Goal: Book appointment/travel/reservation

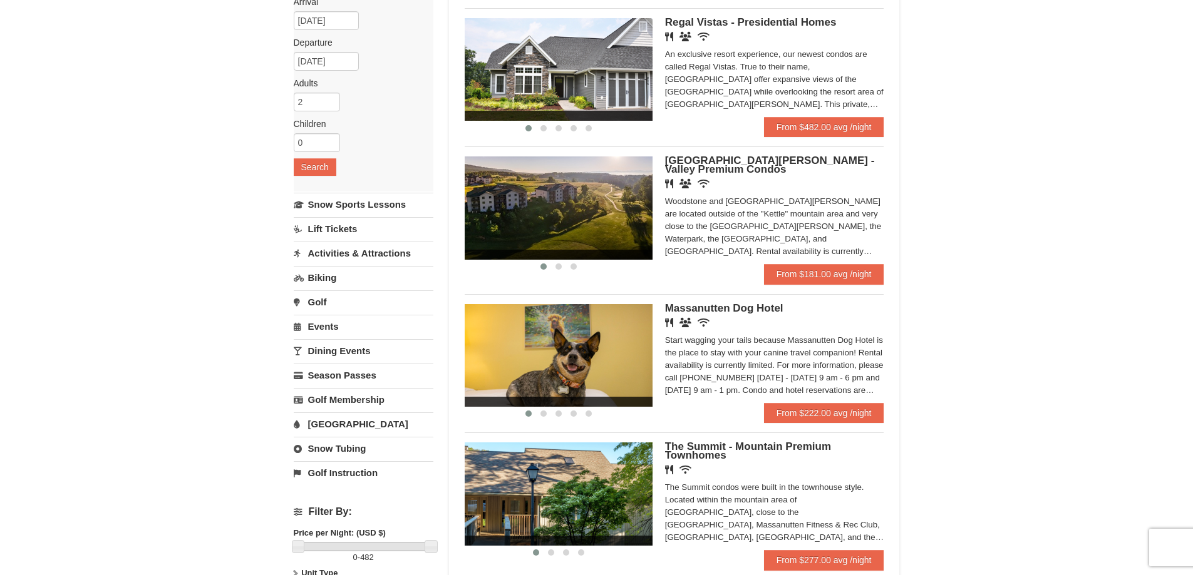
scroll to position [125, 0]
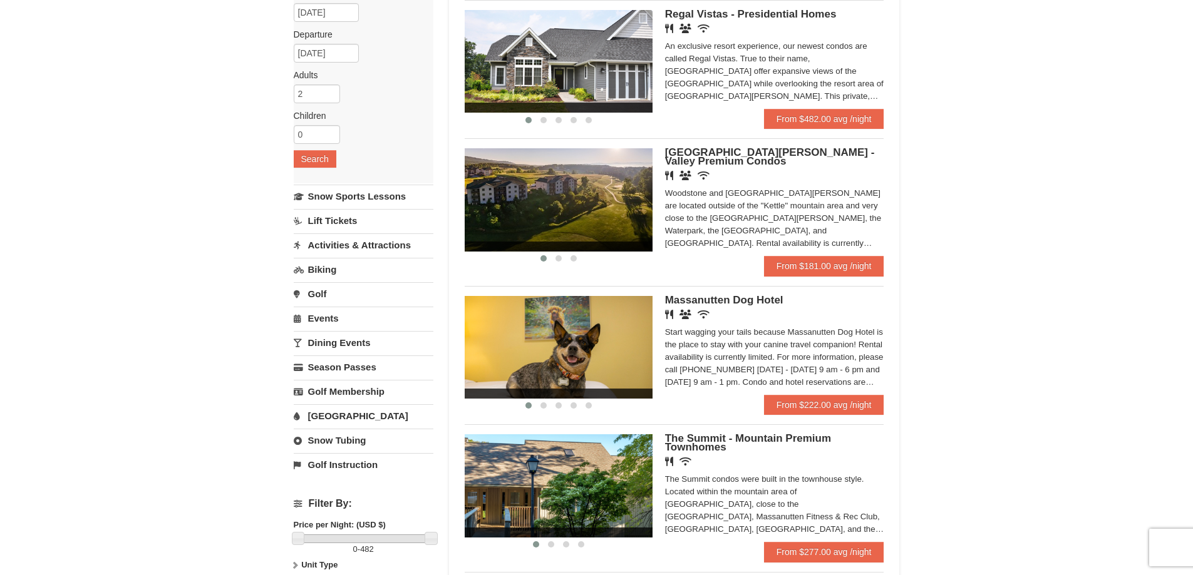
click at [369, 245] on link "Activities & Attractions" at bounding box center [364, 245] width 140 height 23
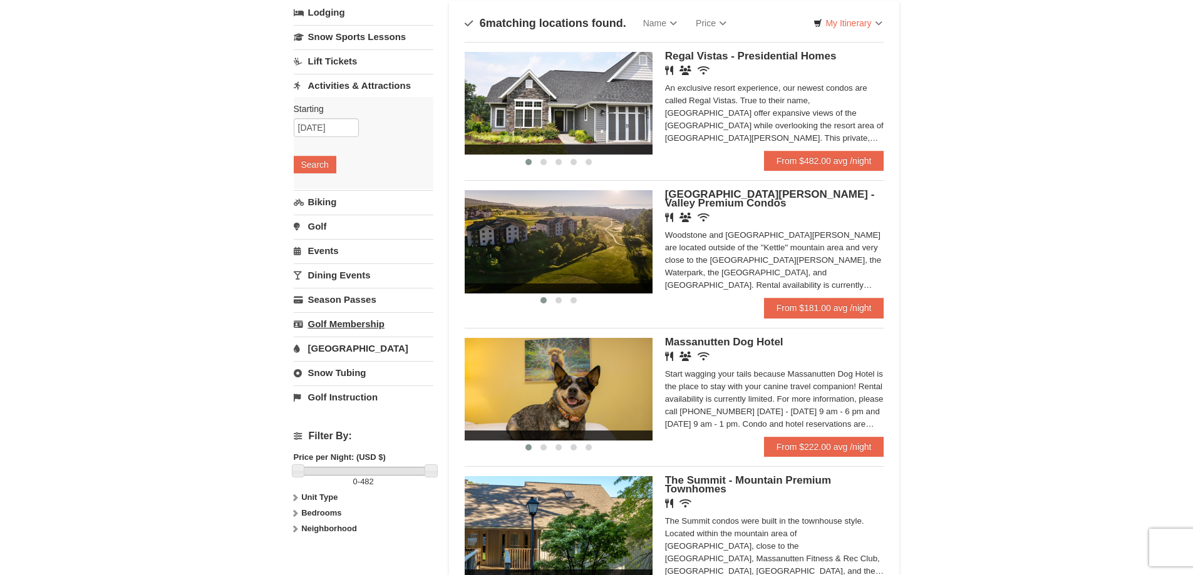
scroll to position [0, 0]
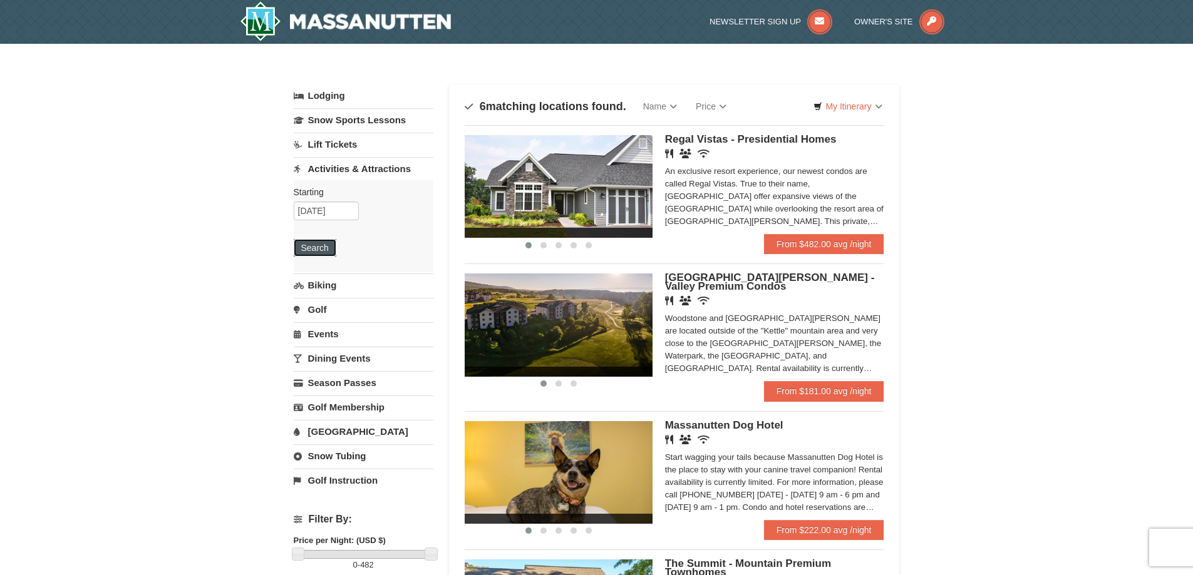
click at [320, 250] on button "Search" at bounding box center [315, 248] width 43 height 18
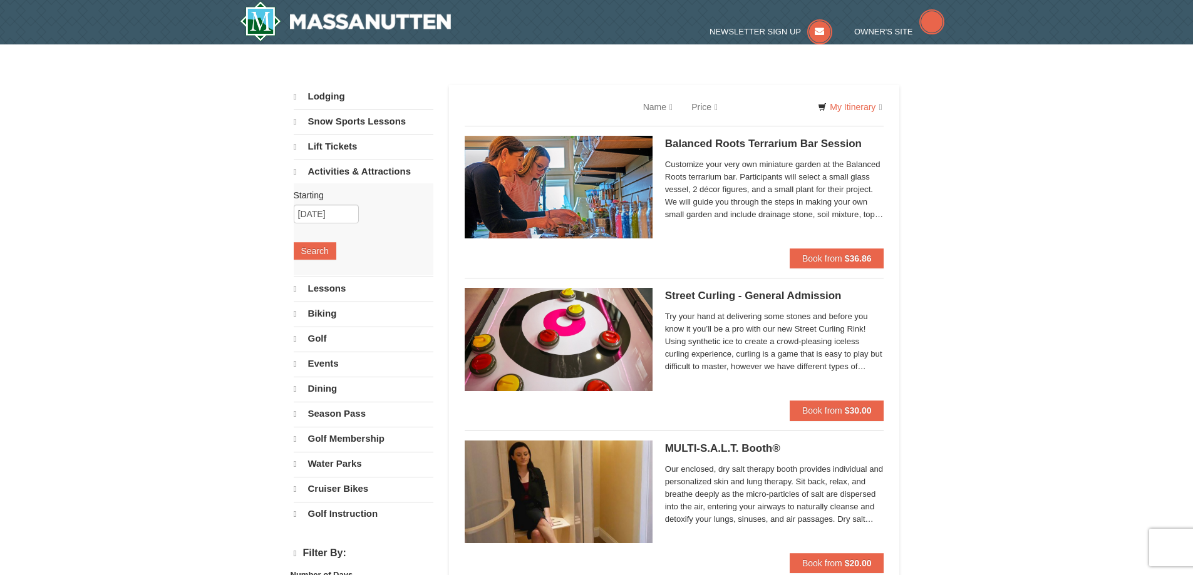
select select "10"
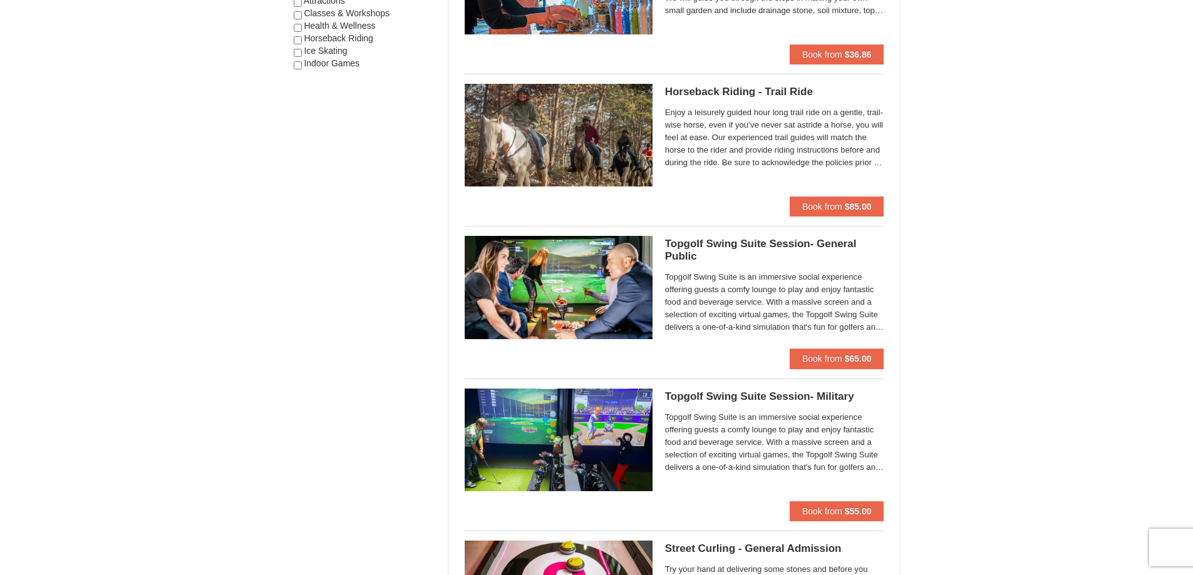
scroll to position [814, 0]
click at [842, 207] on button "Book from $85.00" at bounding box center [836, 206] width 95 height 20
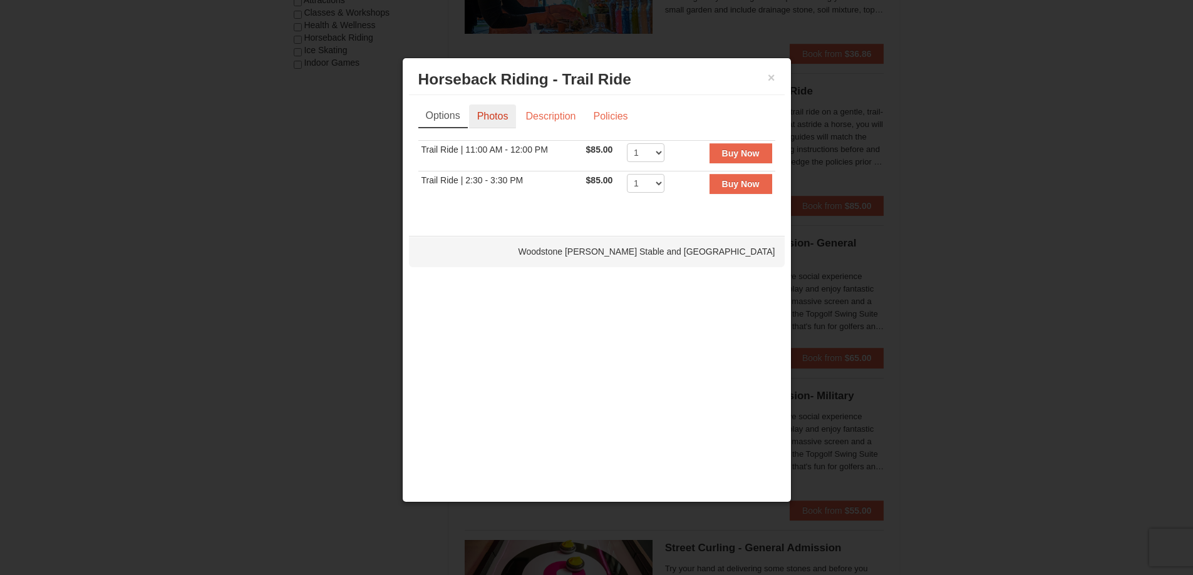
click at [506, 119] on link "Photos" at bounding box center [493, 117] width 48 height 24
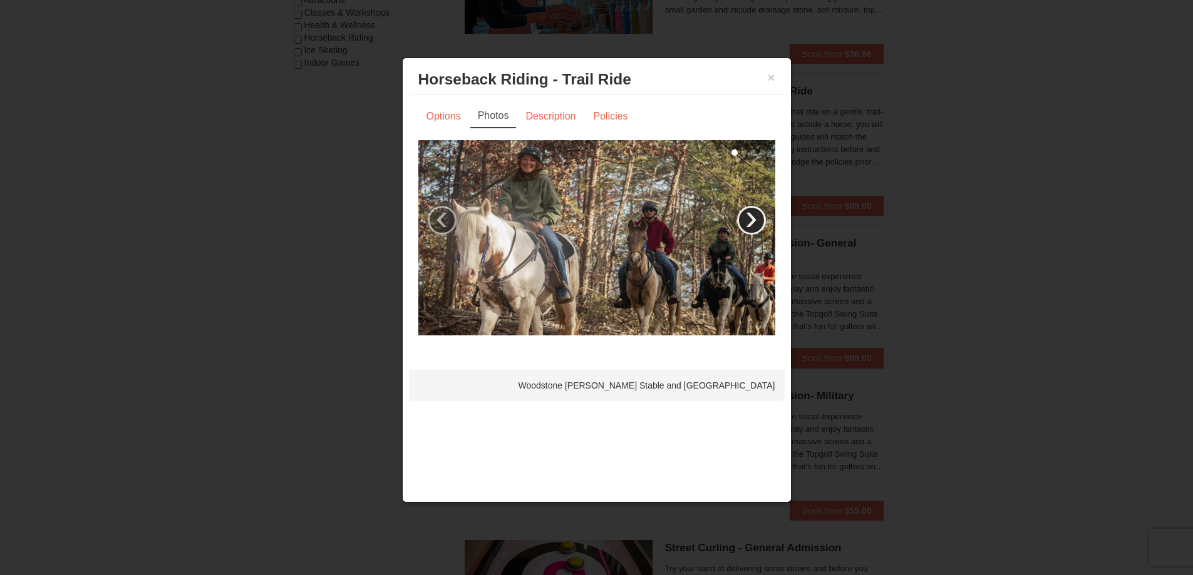
click at [747, 213] on link "›" at bounding box center [751, 220] width 29 height 29
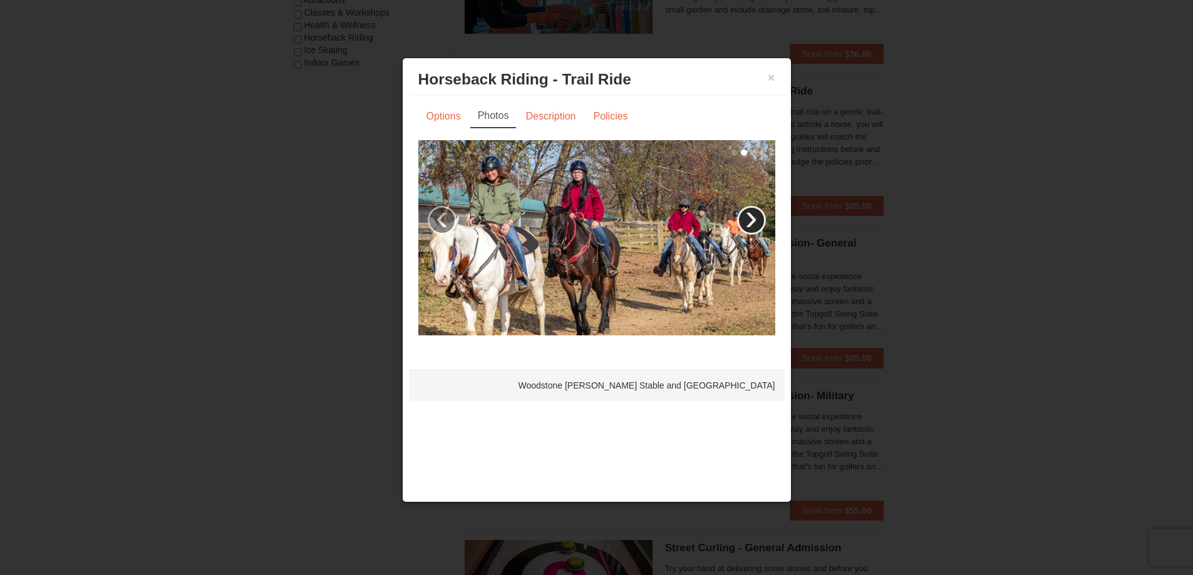
click at [748, 213] on link "›" at bounding box center [751, 220] width 29 height 29
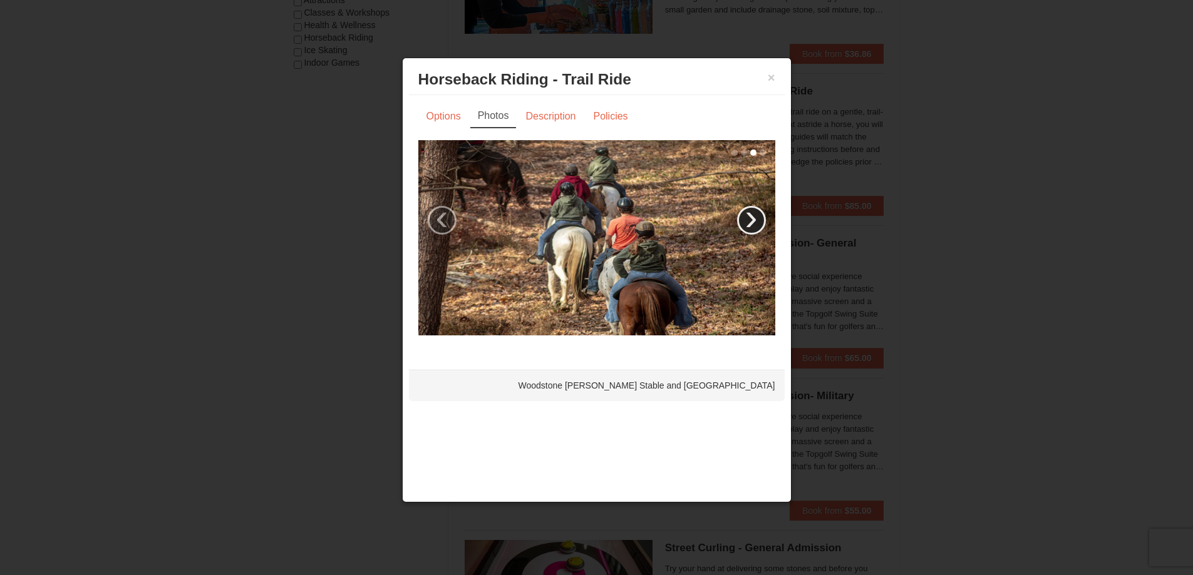
click at [748, 213] on link "›" at bounding box center [751, 220] width 29 height 29
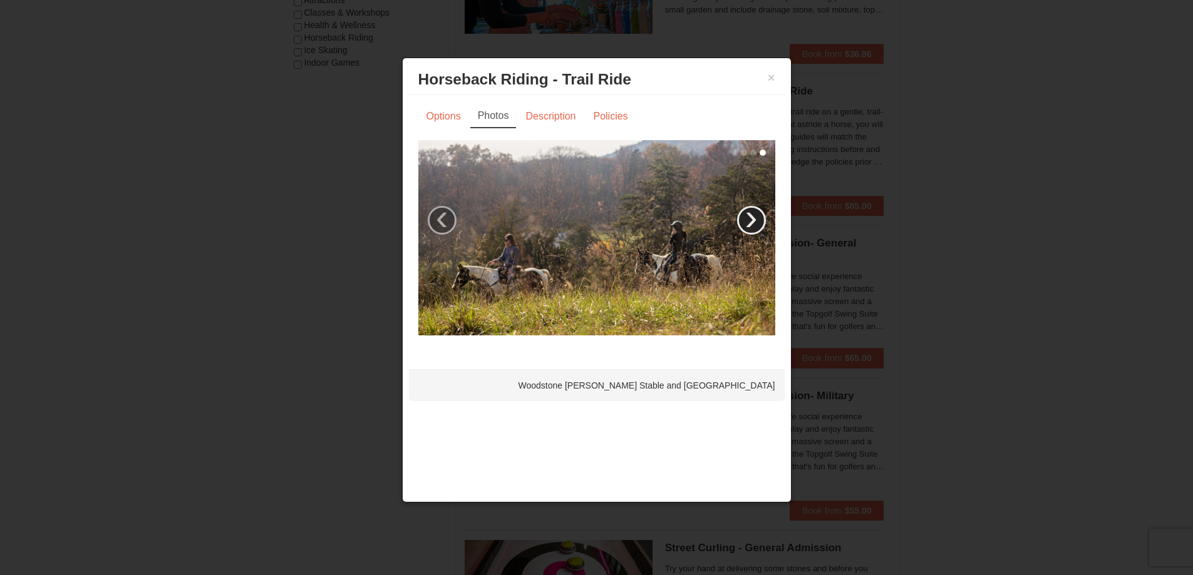
click at [748, 213] on link "›" at bounding box center [751, 220] width 29 height 29
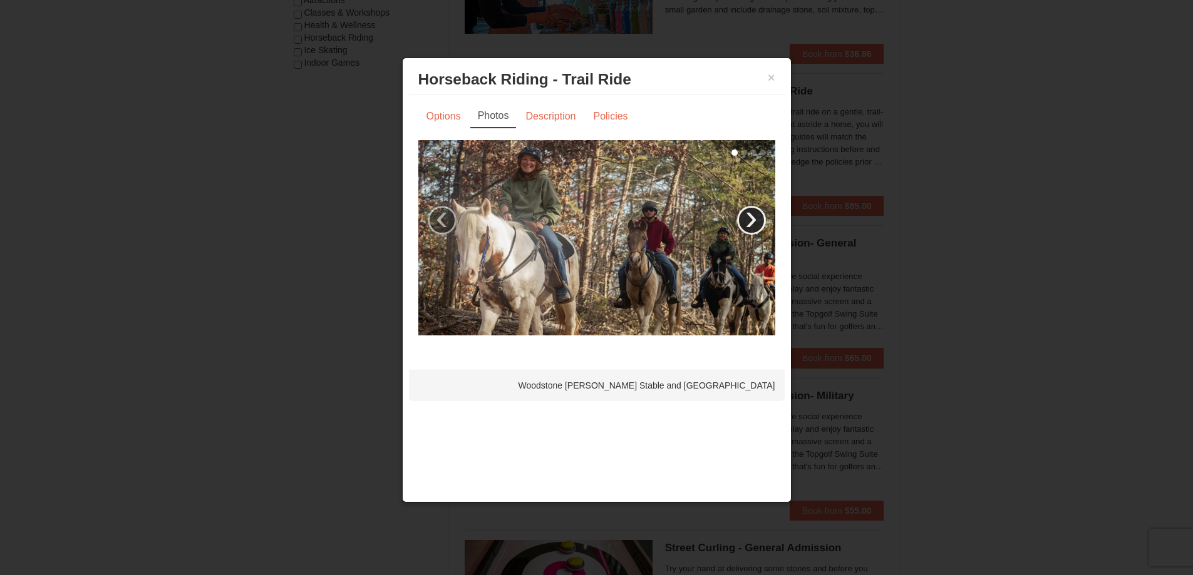
click at [748, 213] on link "›" at bounding box center [751, 220] width 29 height 29
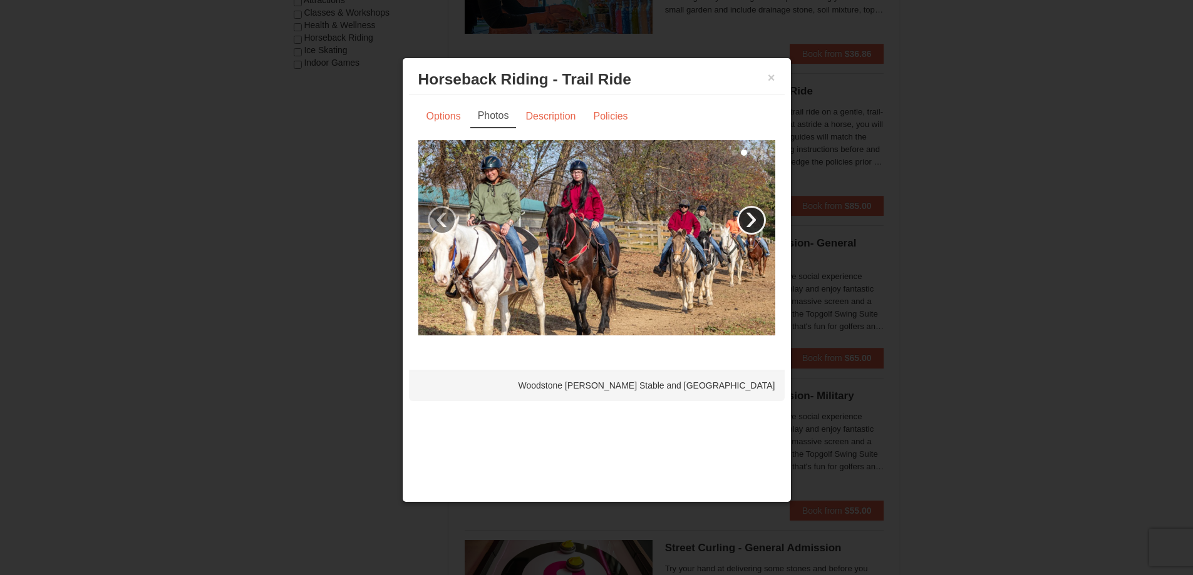
click at [748, 213] on link "›" at bounding box center [751, 220] width 29 height 29
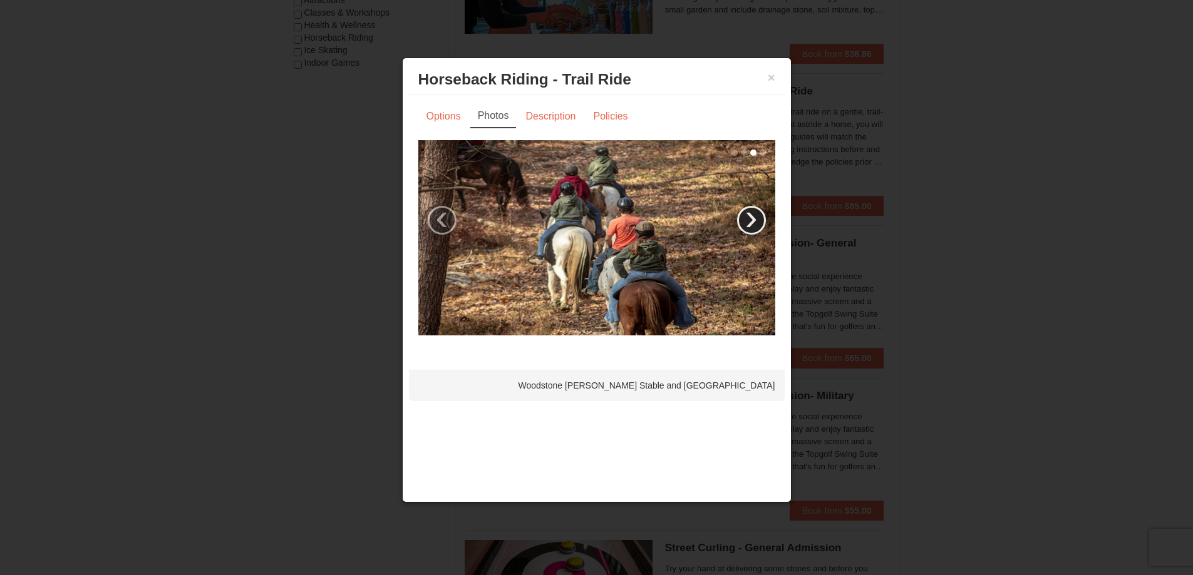
click at [748, 213] on link "›" at bounding box center [751, 220] width 29 height 29
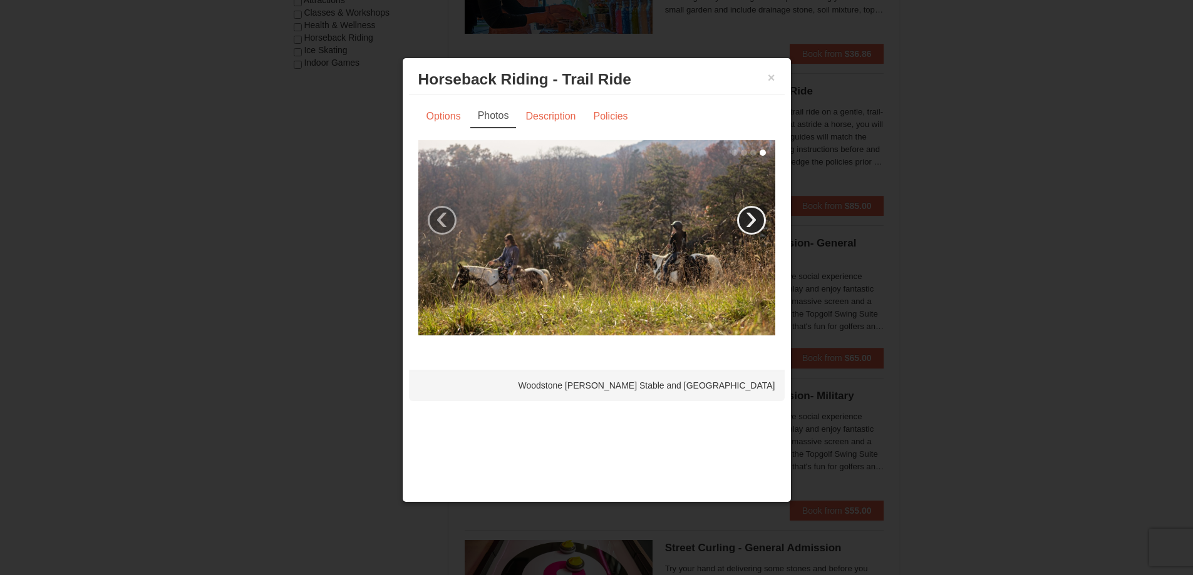
click at [748, 213] on link "›" at bounding box center [751, 220] width 29 height 29
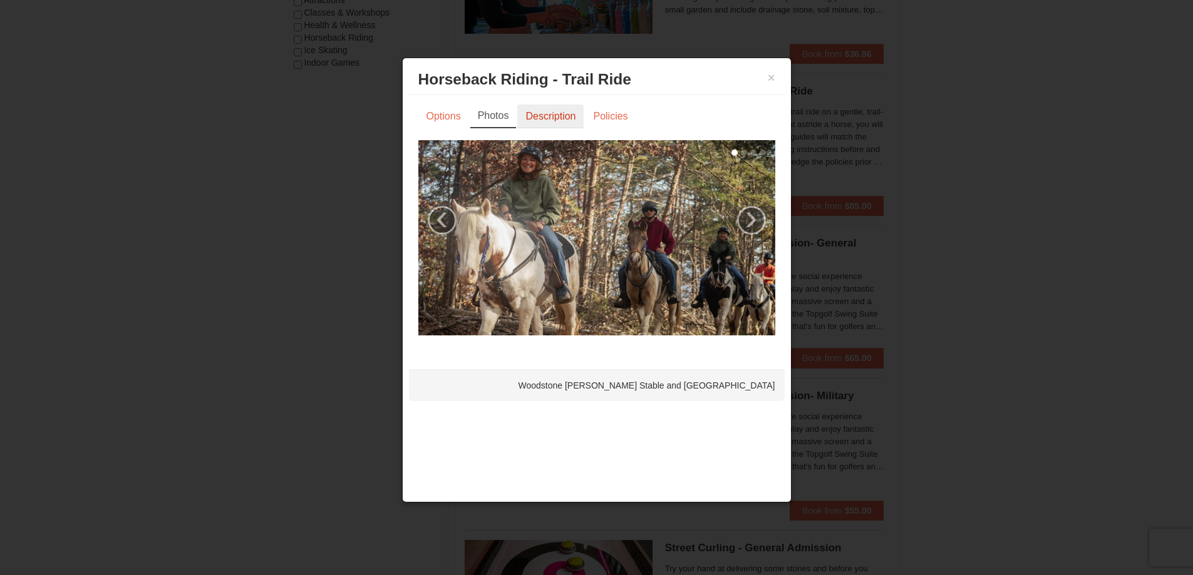
click at [563, 113] on link "Description" at bounding box center [550, 117] width 66 height 24
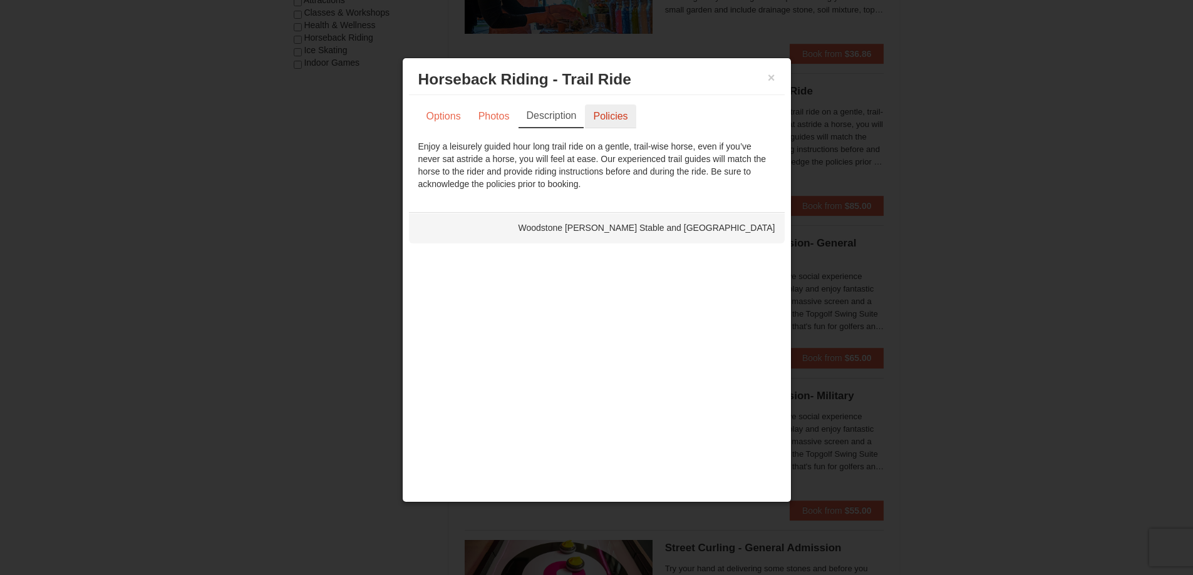
click at [608, 114] on link "Policies" at bounding box center [610, 117] width 51 height 24
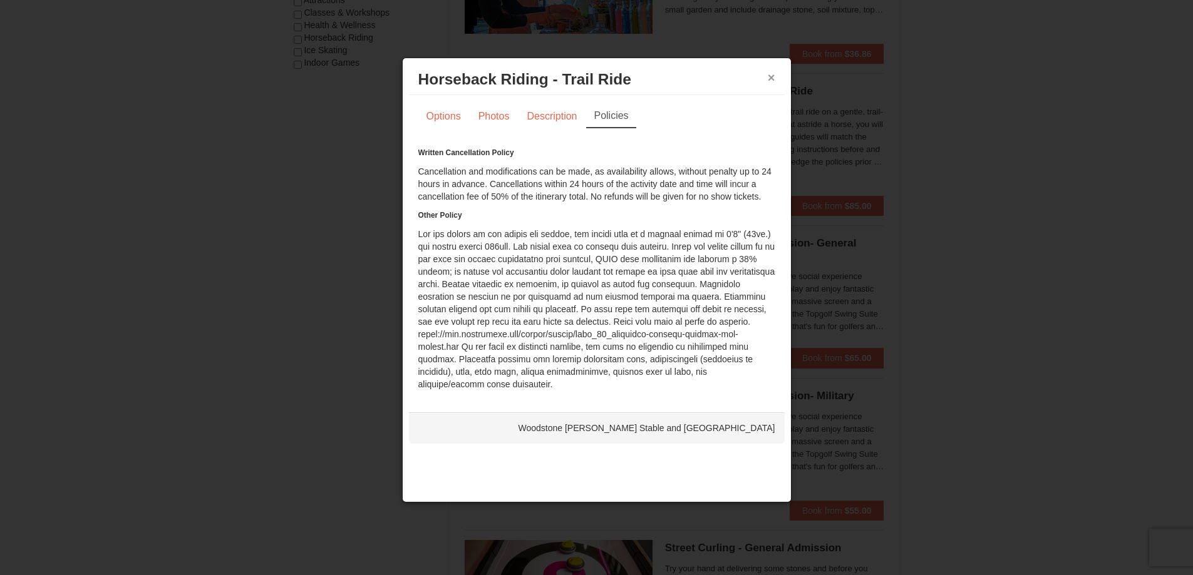
click at [773, 78] on button "×" at bounding box center [771, 77] width 8 height 13
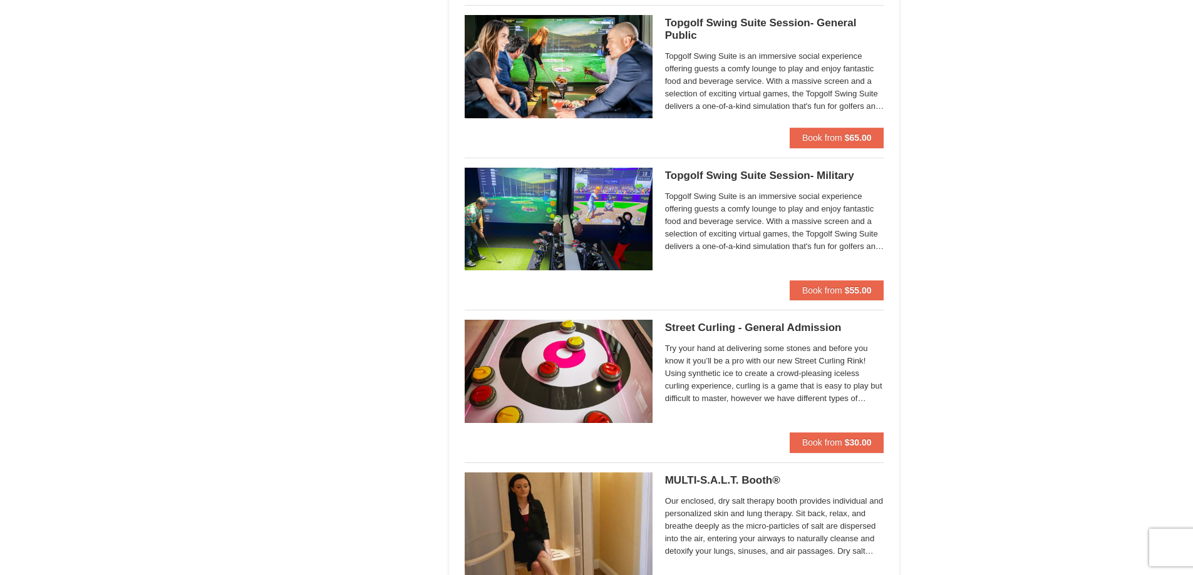
scroll to position [1002, 0]
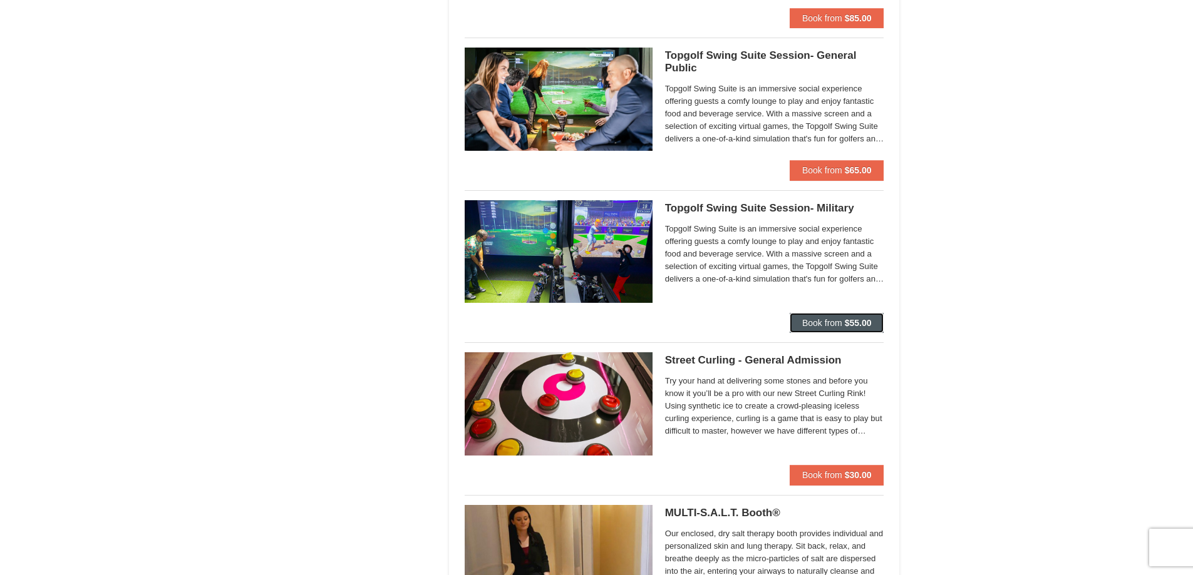
click at [845, 318] on strong "$55.00" at bounding box center [857, 323] width 27 height 10
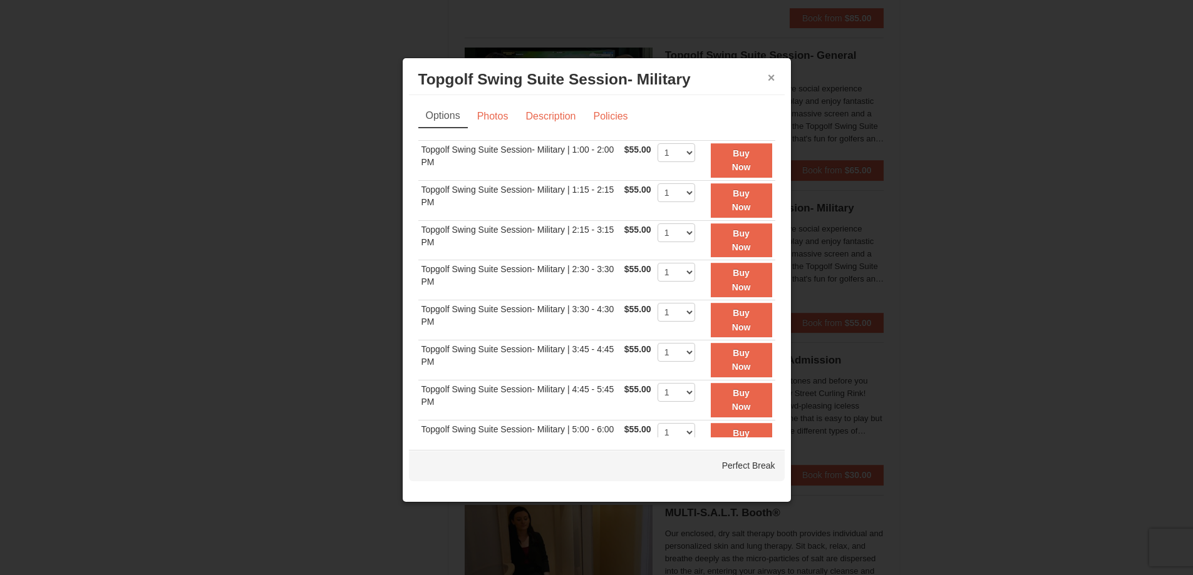
click at [772, 79] on button "×" at bounding box center [771, 77] width 8 height 13
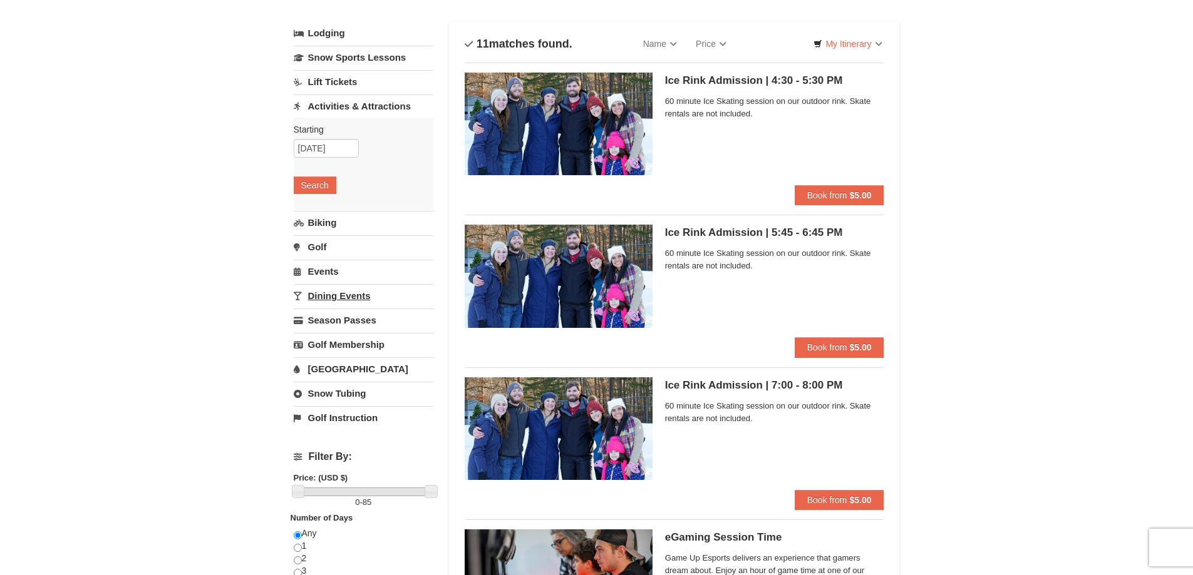
scroll to position [0, 0]
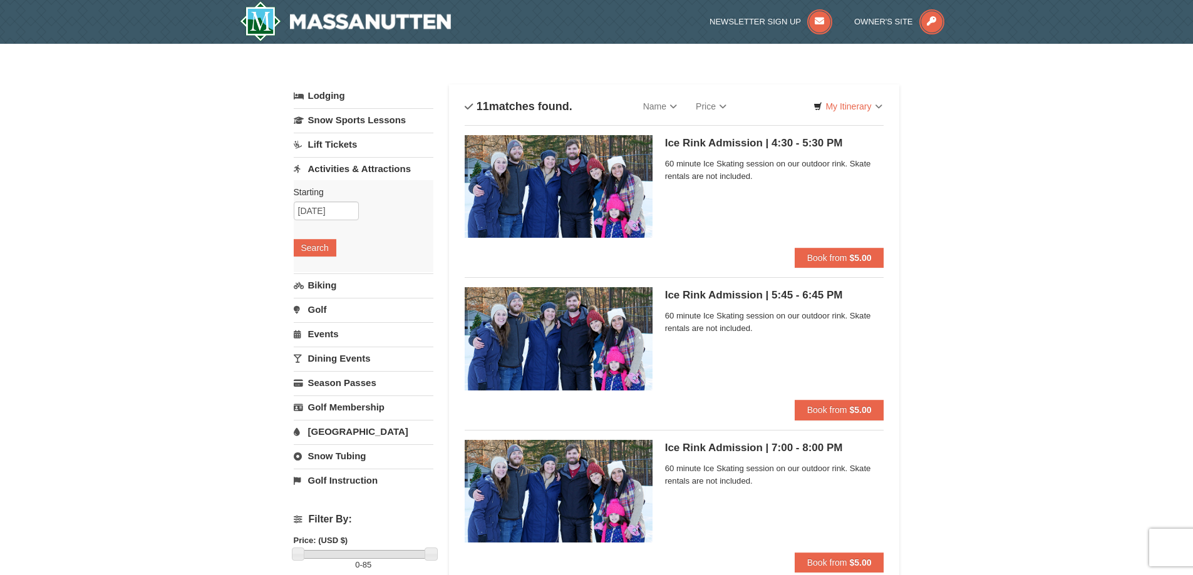
click at [358, 330] on link "Events" at bounding box center [364, 333] width 140 height 23
click at [325, 319] on button "Search" at bounding box center [315, 321] width 43 height 18
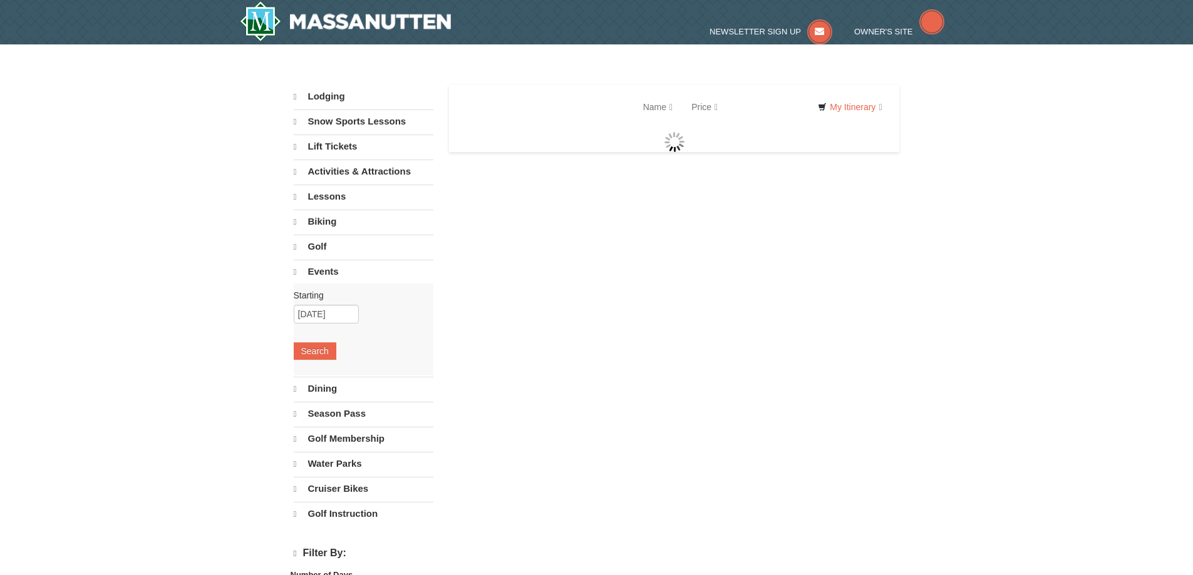
select select "10"
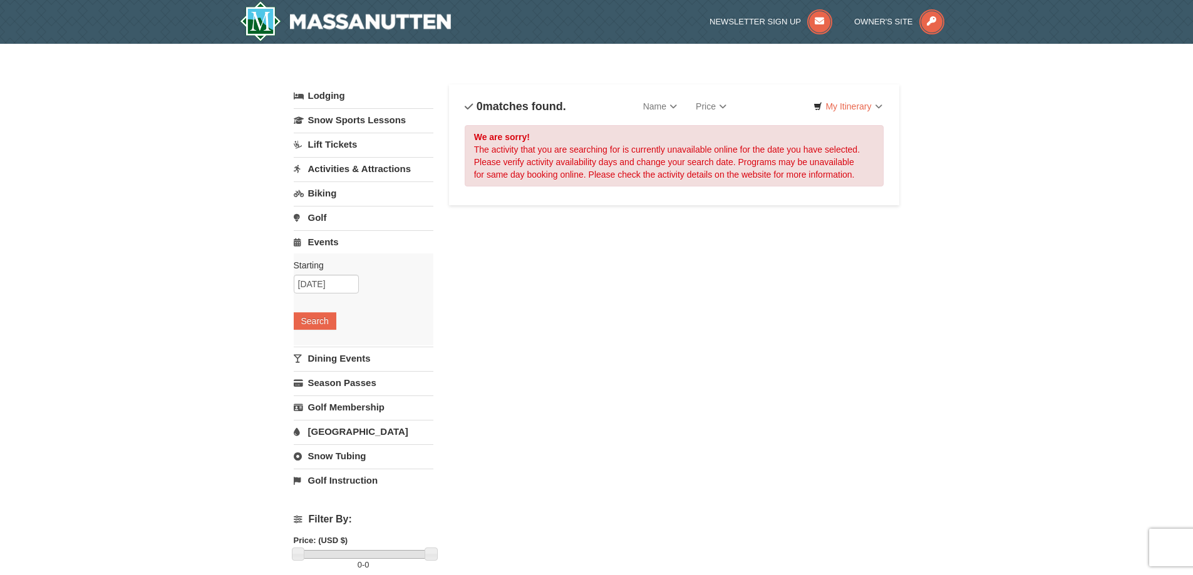
click at [337, 222] on link "Golf" at bounding box center [364, 217] width 140 height 23
click at [311, 299] on button "Search" at bounding box center [315, 297] width 43 height 18
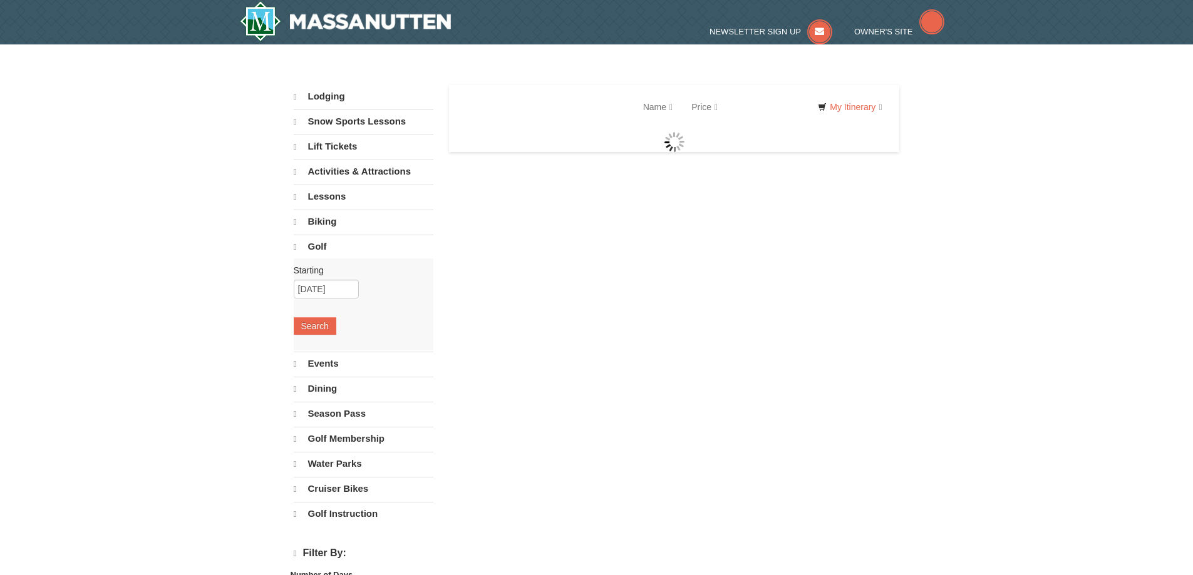
select select "10"
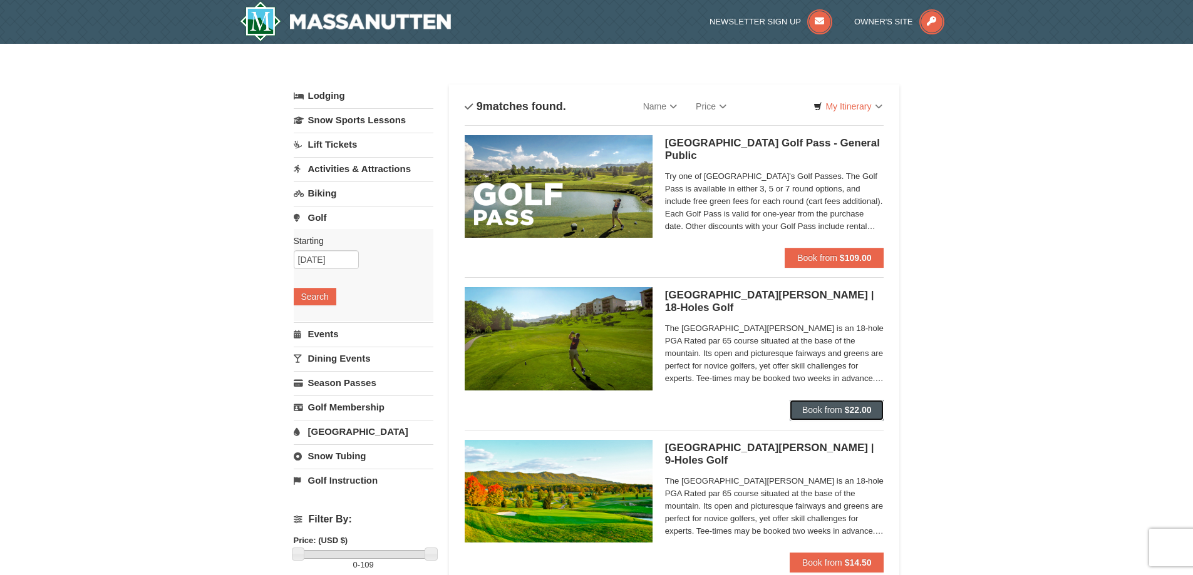
click at [829, 409] on span "Book from" at bounding box center [822, 410] width 40 height 10
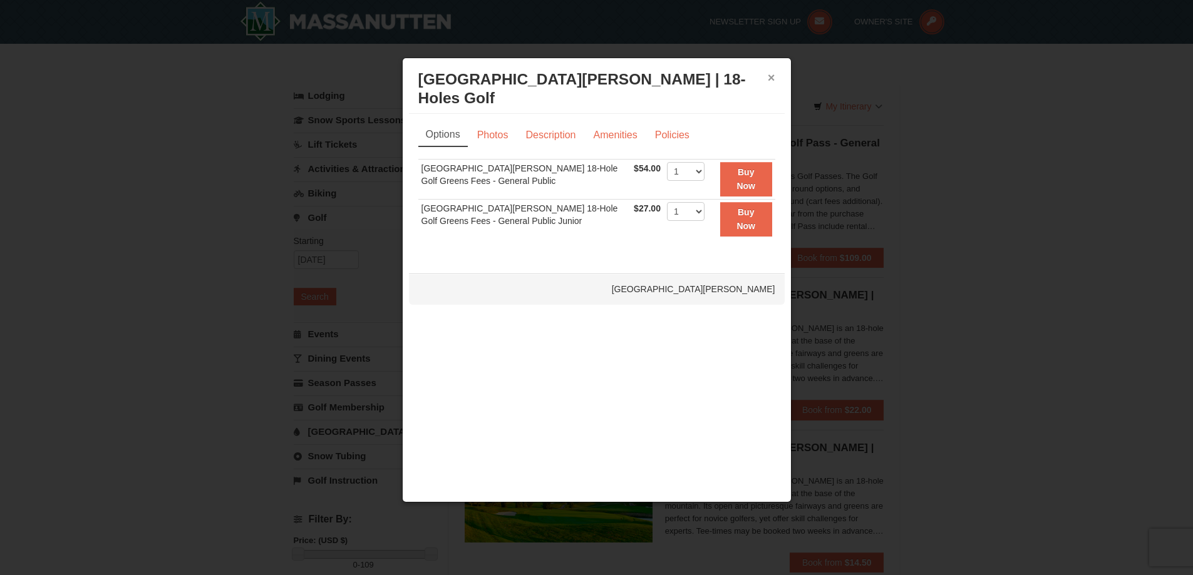
click at [771, 74] on button "×" at bounding box center [771, 77] width 8 height 13
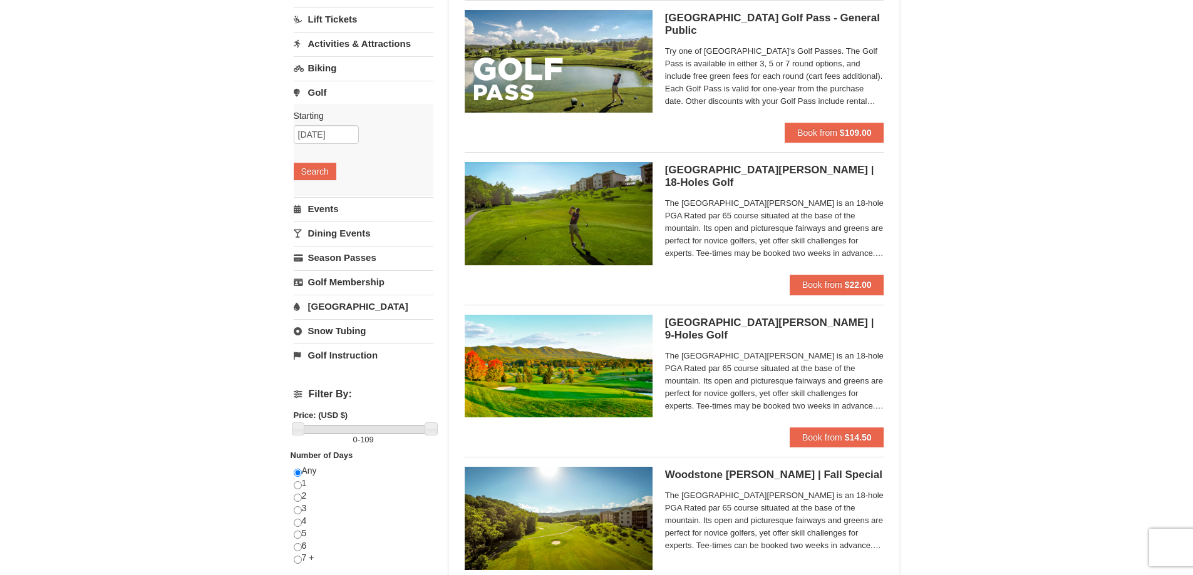
scroll to position [188, 0]
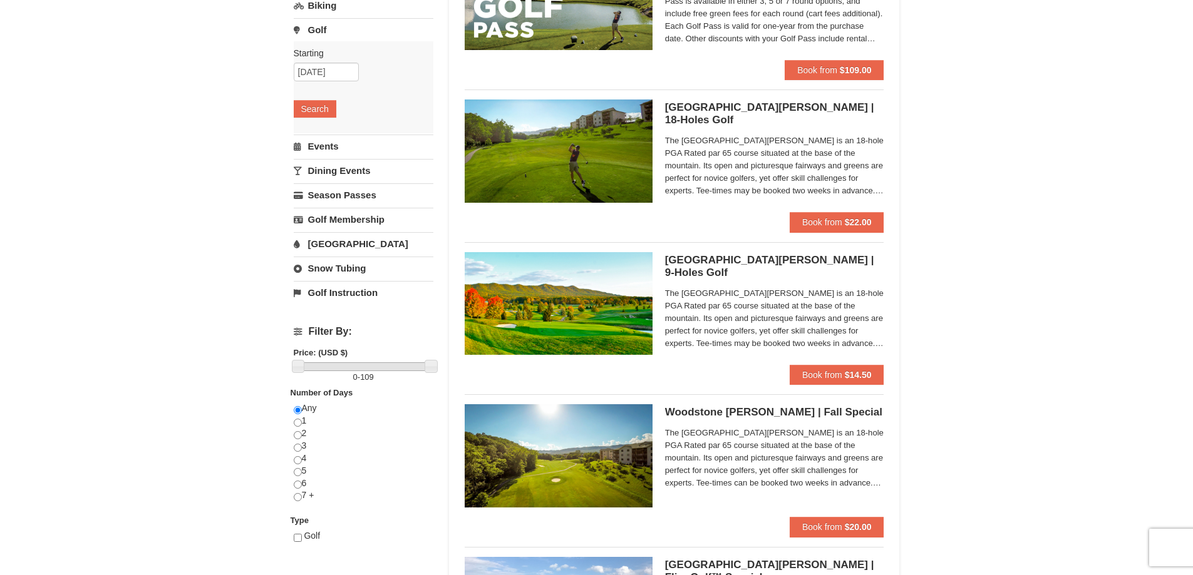
click at [361, 267] on link "Snow Tubing" at bounding box center [364, 268] width 140 height 23
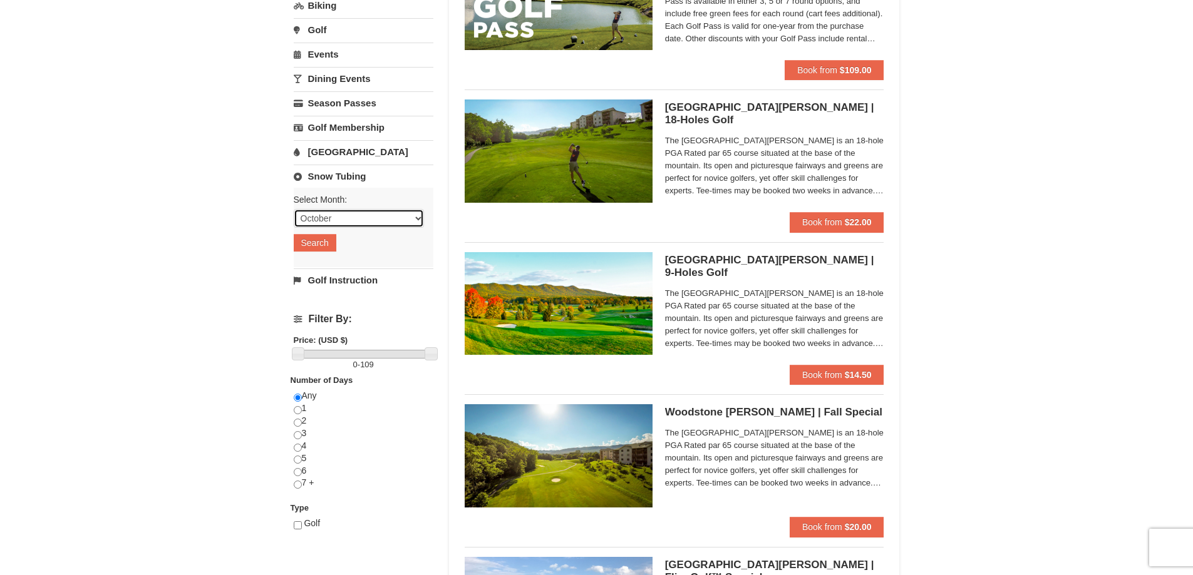
click at [351, 217] on select "October November December January February March April May June July August Sep…" at bounding box center [359, 218] width 130 height 19
select select "12"
click at [294, 209] on select "October November December January February March April May June July August Sep…" at bounding box center [359, 218] width 130 height 19
click at [316, 242] on button "Search" at bounding box center [315, 243] width 43 height 18
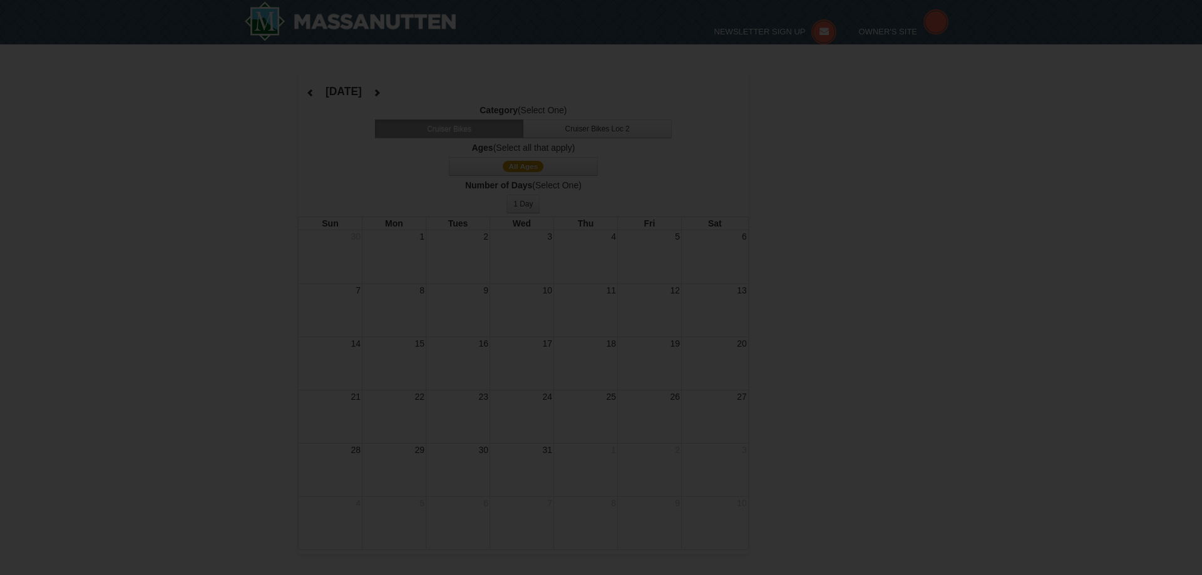
select select "12"
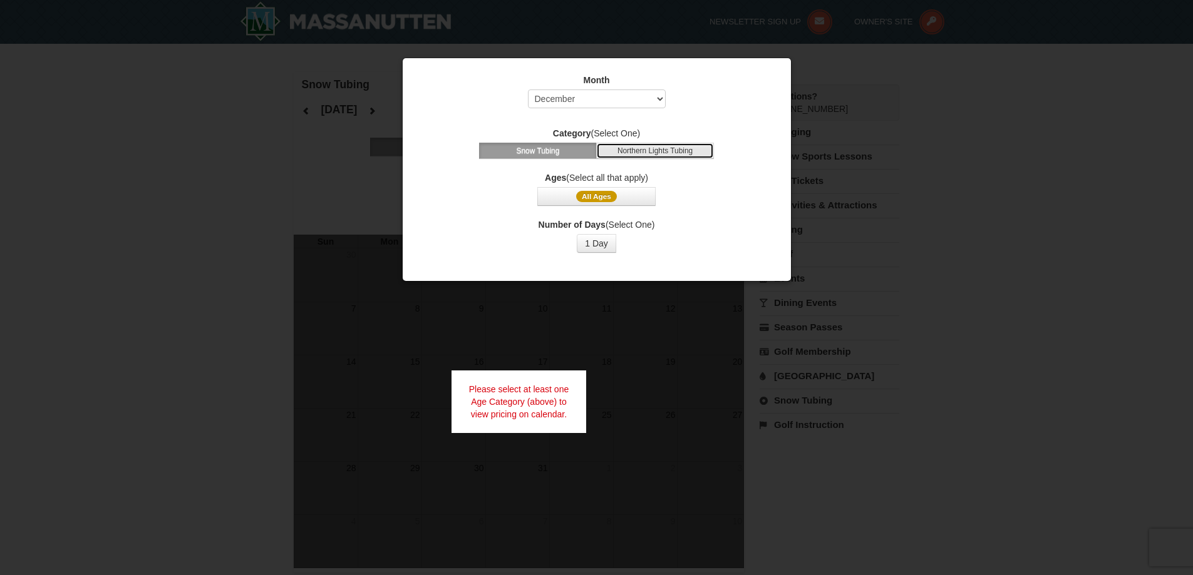
click at [658, 155] on button "Northern Lights Tubing" at bounding box center [655, 151] width 118 height 16
click at [638, 194] on button "All Ages" at bounding box center [596, 196] width 118 height 19
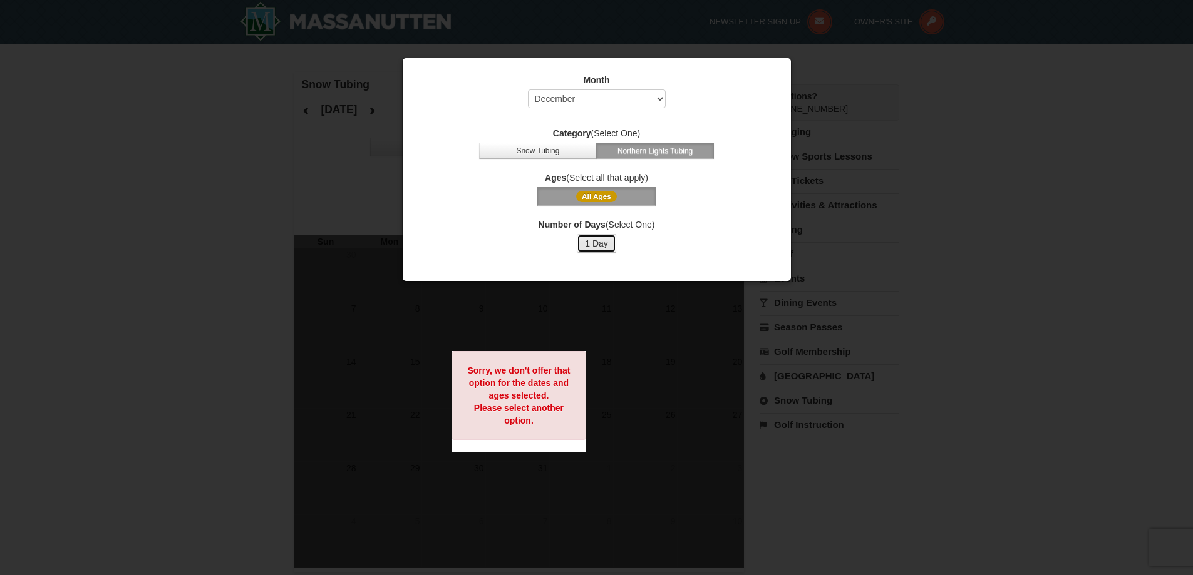
click at [604, 244] on button "1 Day" at bounding box center [596, 243] width 39 height 19
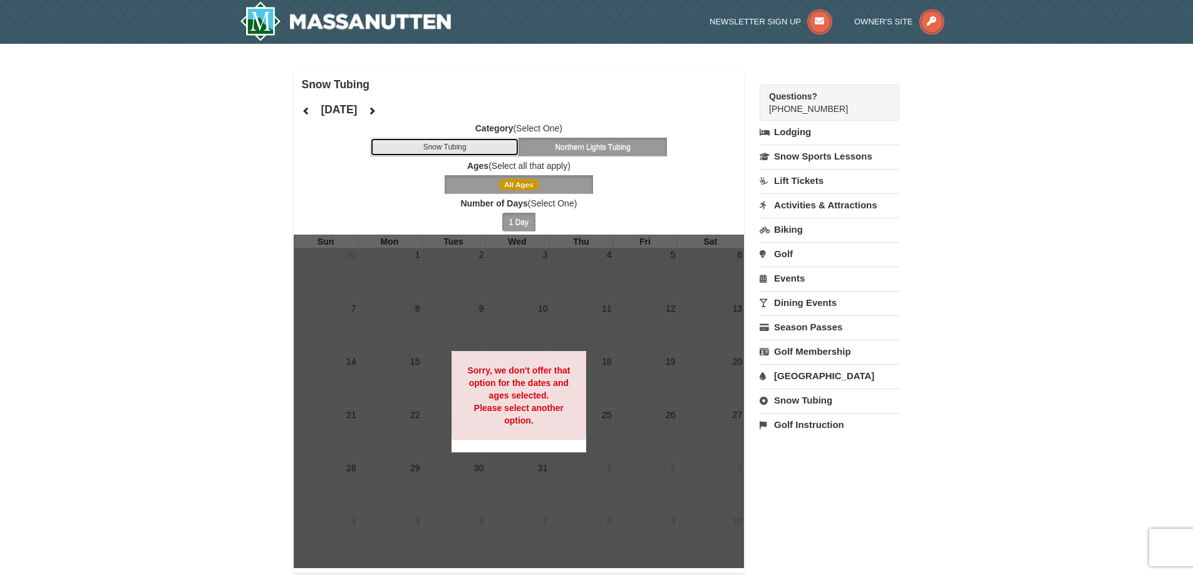
click at [496, 142] on button "Snow Tubing" at bounding box center [444, 147] width 149 height 19
click at [548, 187] on button "All Ages" at bounding box center [518, 184] width 149 height 19
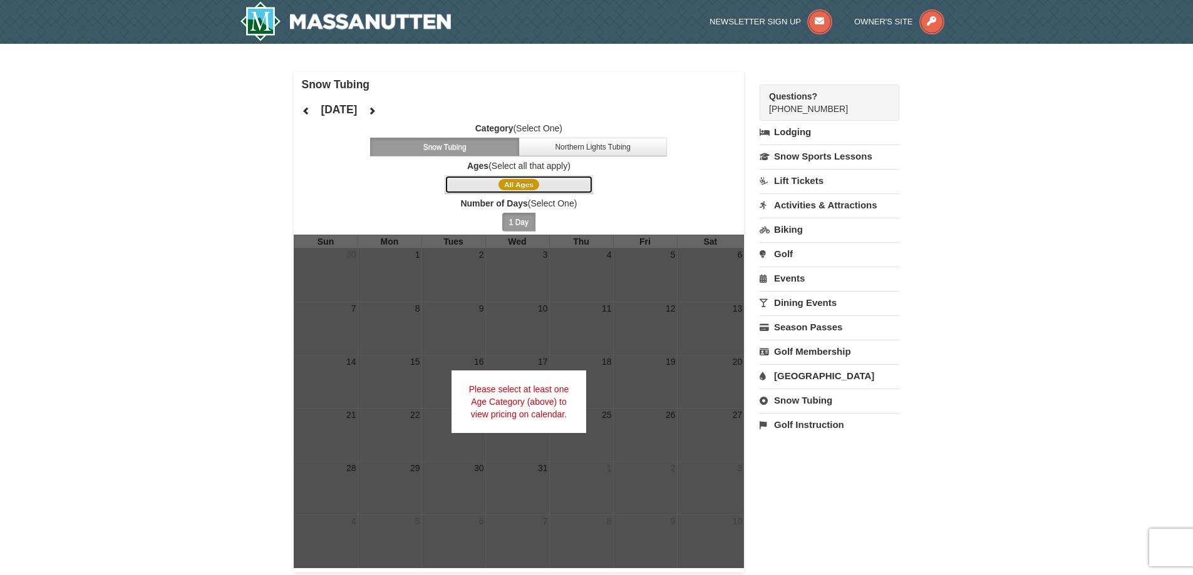
click at [557, 188] on button "All Ages" at bounding box center [518, 184] width 149 height 19
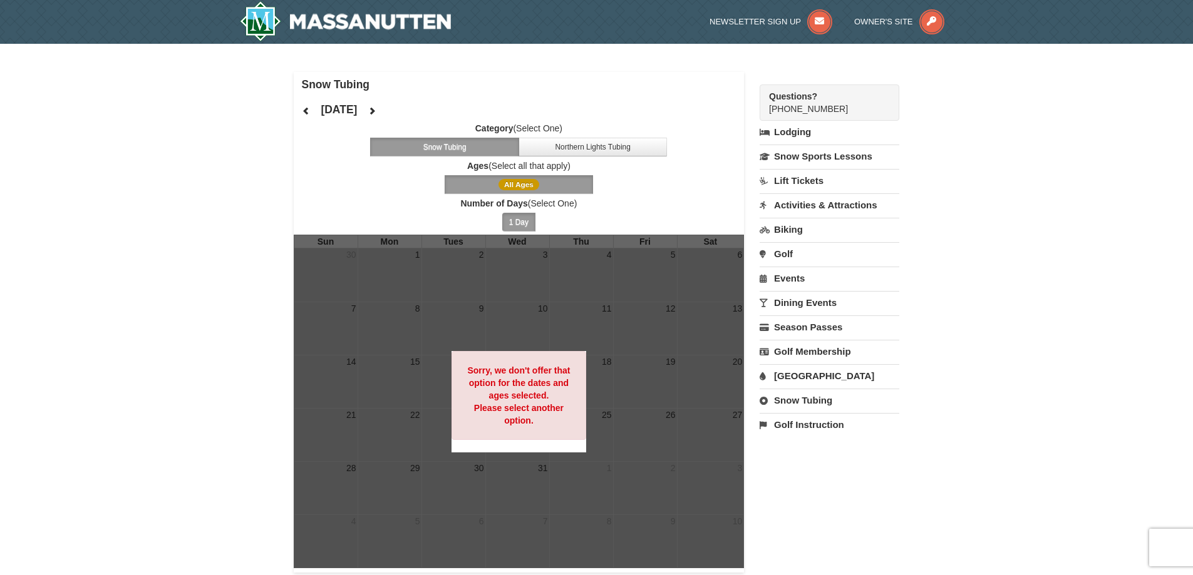
click at [523, 217] on button "1 Day" at bounding box center [518, 222] width 33 height 19
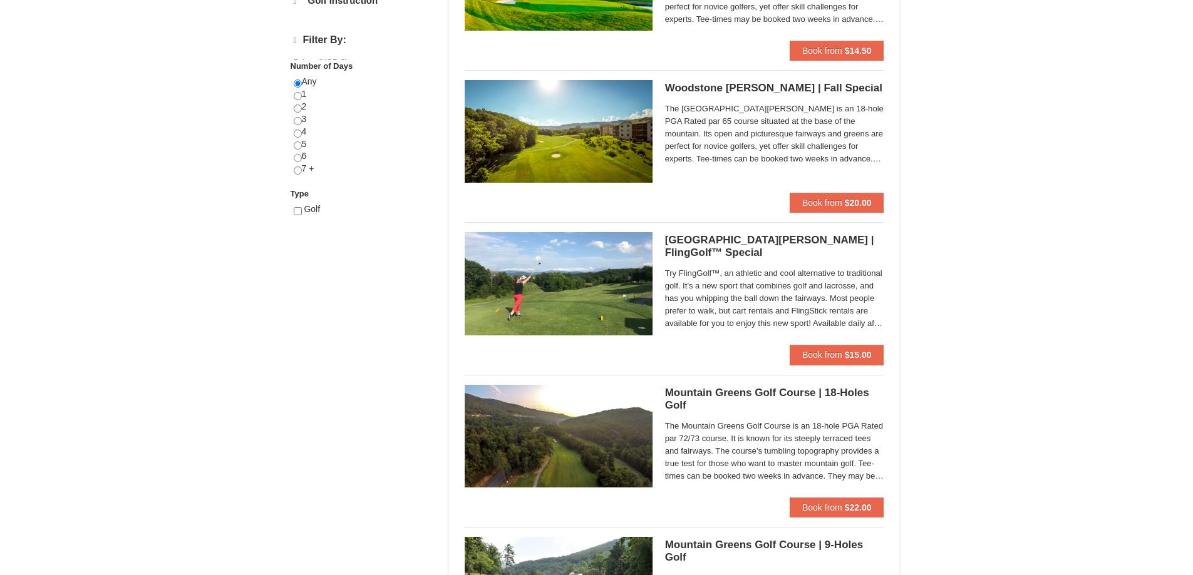
select select "10"
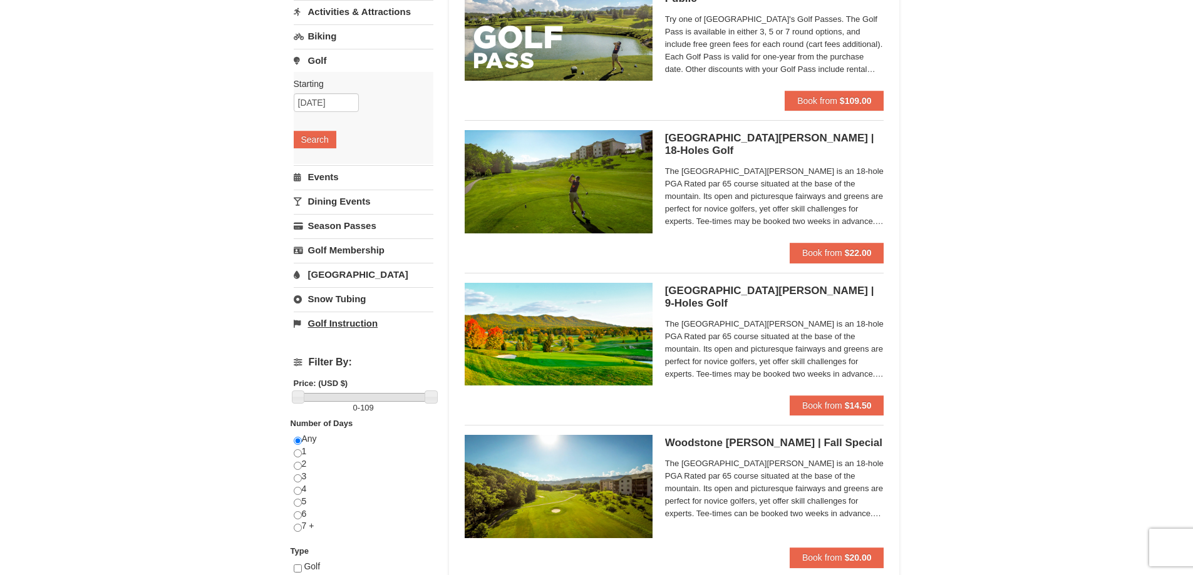
scroll to position [129, 0]
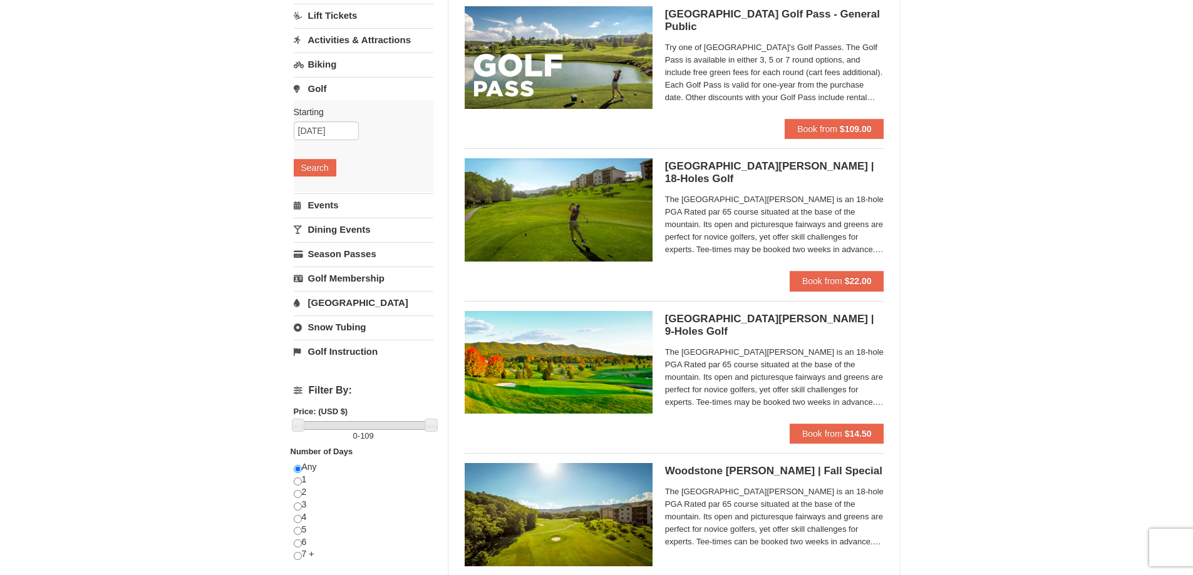
click at [348, 235] on link "Dining Events" at bounding box center [364, 229] width 140 height 23
click at [325, 217] on button "Search" at bounding box center [315, 217] width 43 height 18
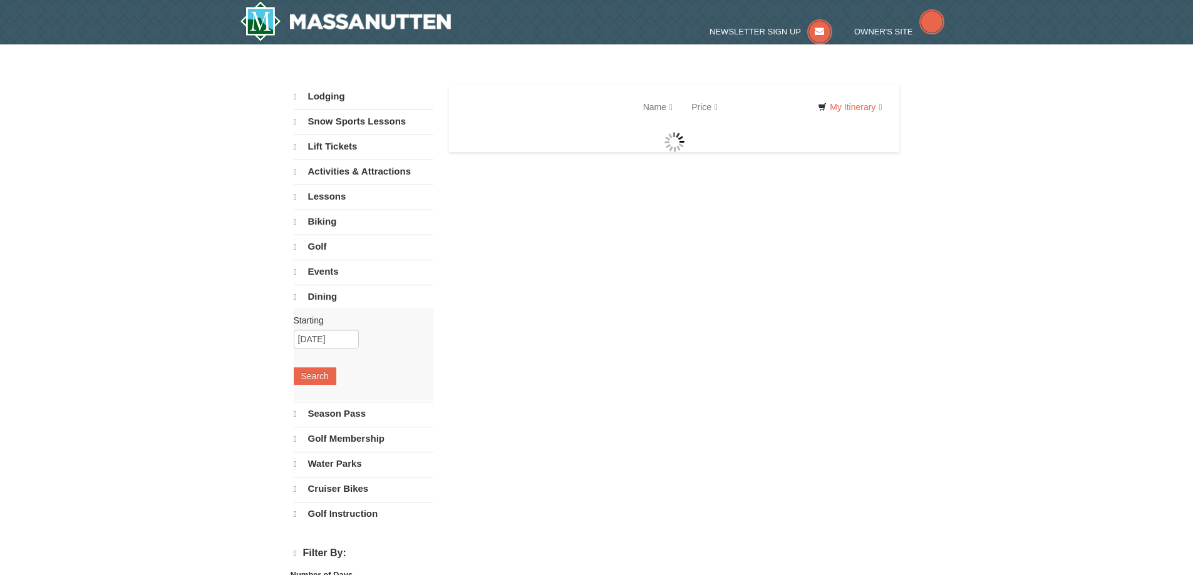
select select "10"
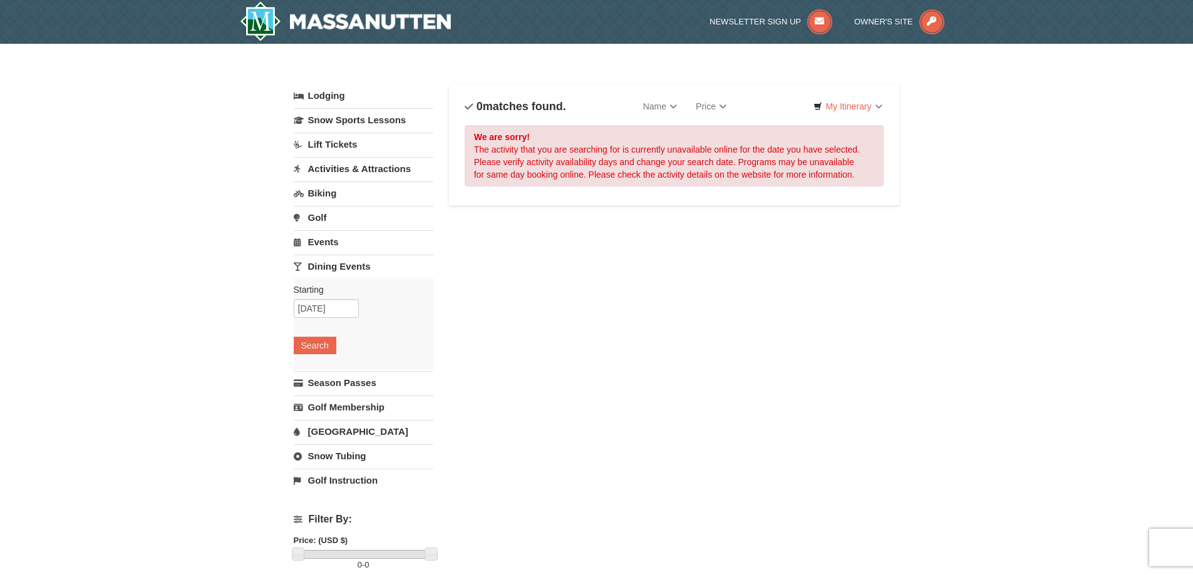
click at [331, 194] on link "Biking" at bounding box center [364, 193] width 140 height 23
click at [324, 264] on button "Search" at bounding box center [315, 273] width 43 height 18
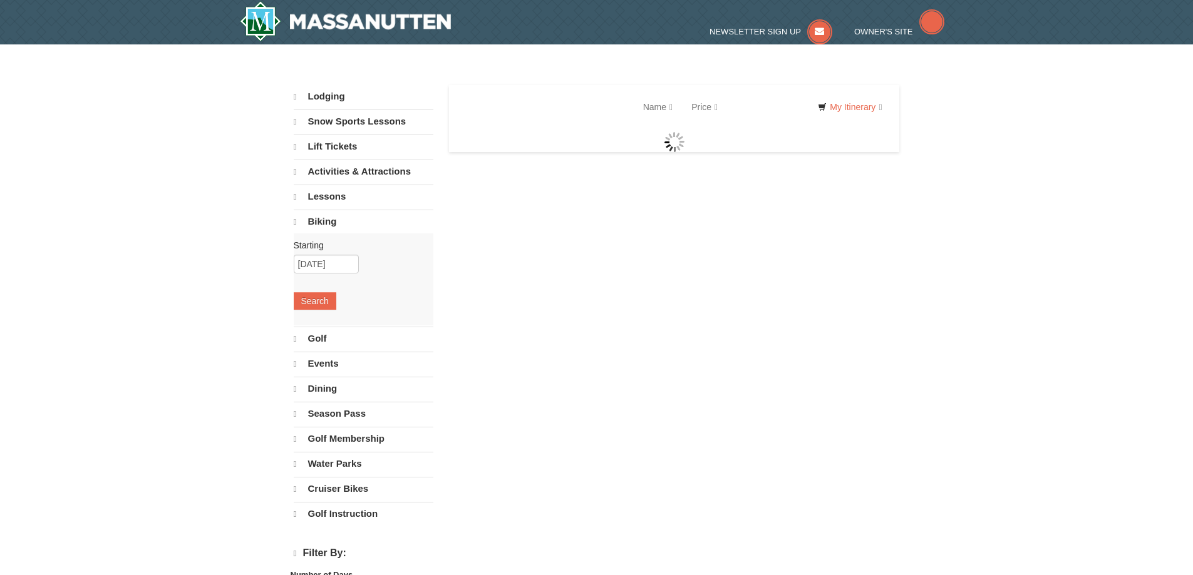
select select "10"
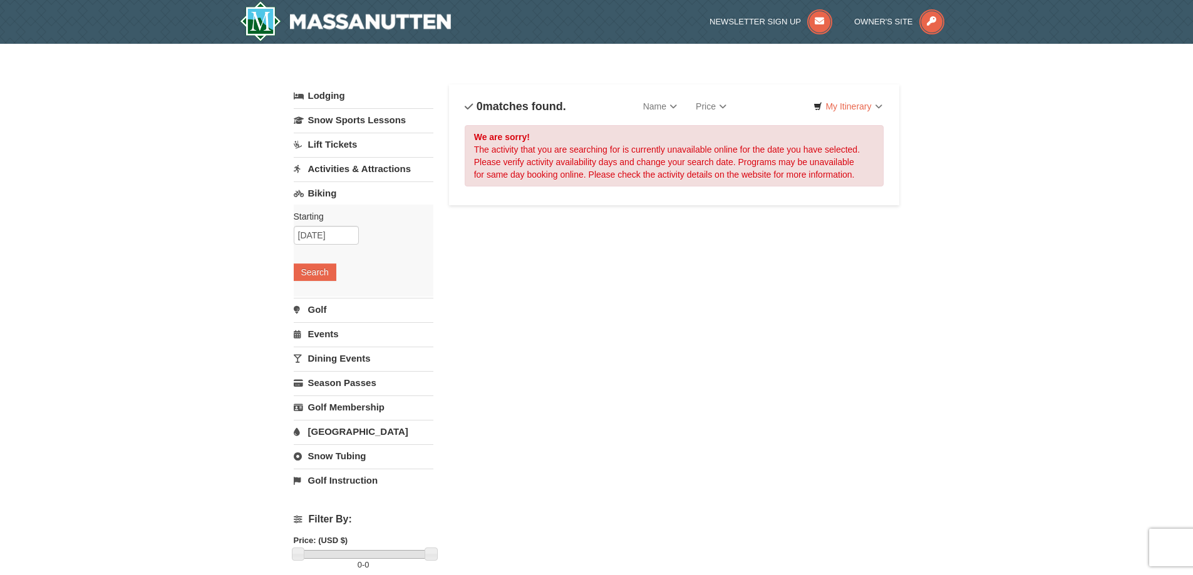
click at [388, 179] on link "Activities & Attractions" at bounding box center [364, 168] width 140 height 23
click at [321, 245] on button "Search" at bounding box center [315, 248] width 43 height 18
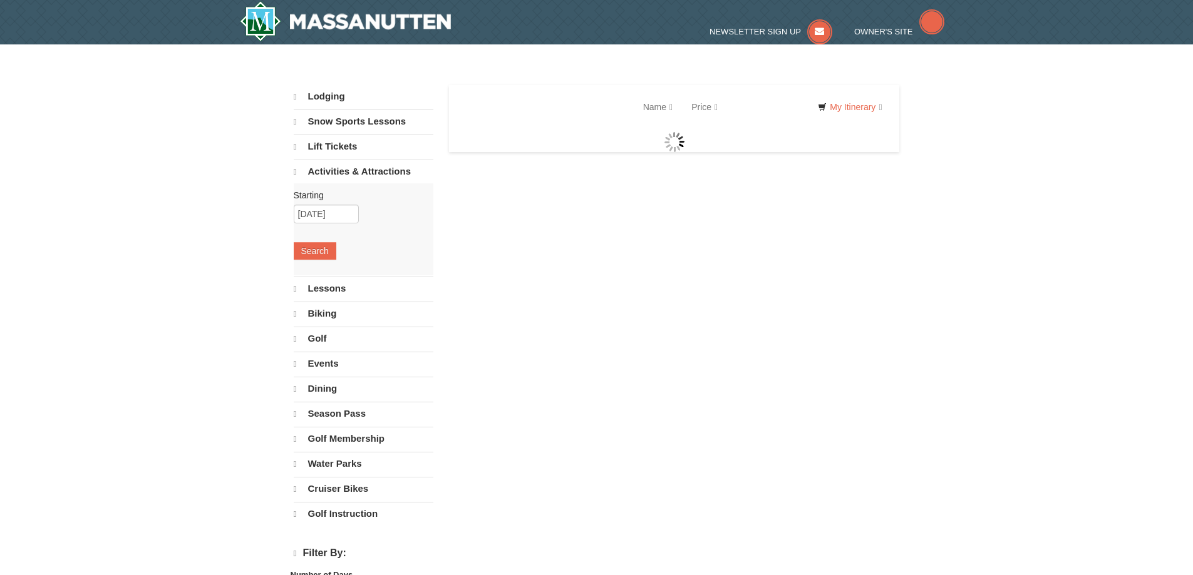
select select "10"
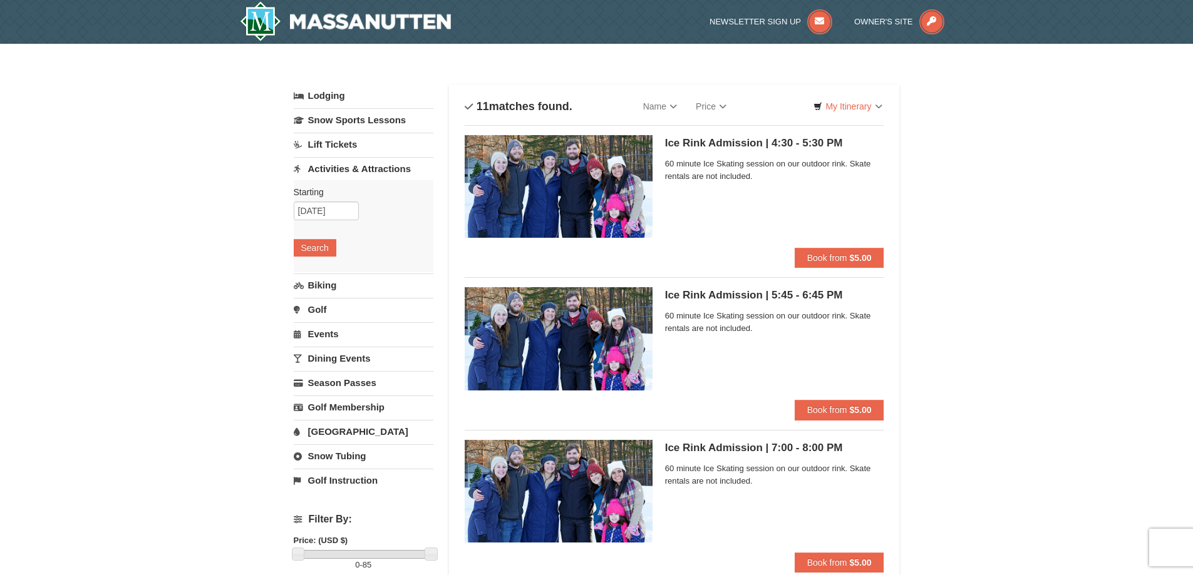
click at [367, 142] on link "Lift Tickets" at bounding box center [364, 144] width 140 height 23
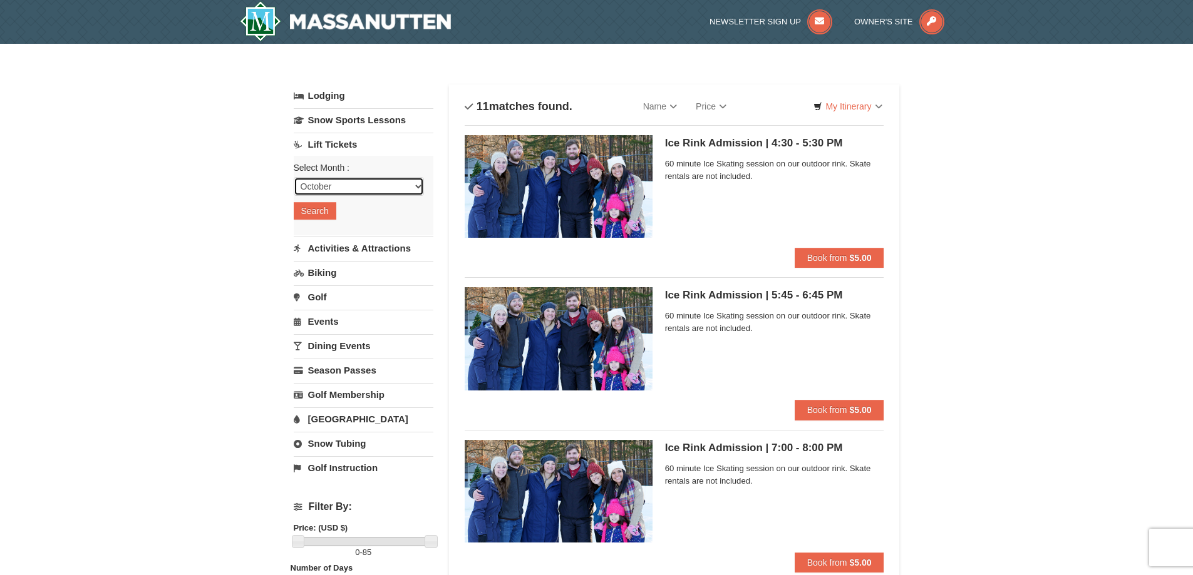
click at [334, 191] on select "October November December January February March April May June July August Sep…" at bounding box center [359, 186] width 130 height 19
select select "12"
click at [294, 177] on select "October November December January February March April May June July August Sep…" at bounding box center [359, 186] width 130 height 19
click at [318, 222] on div "Select Month : Please format dates MM/DD/YYYY October November December January…" at bounding box center [364, 196] width 140 height 80
click at [318, 214] on button "Search" at bounding box center [315, 211] width 43 height 18
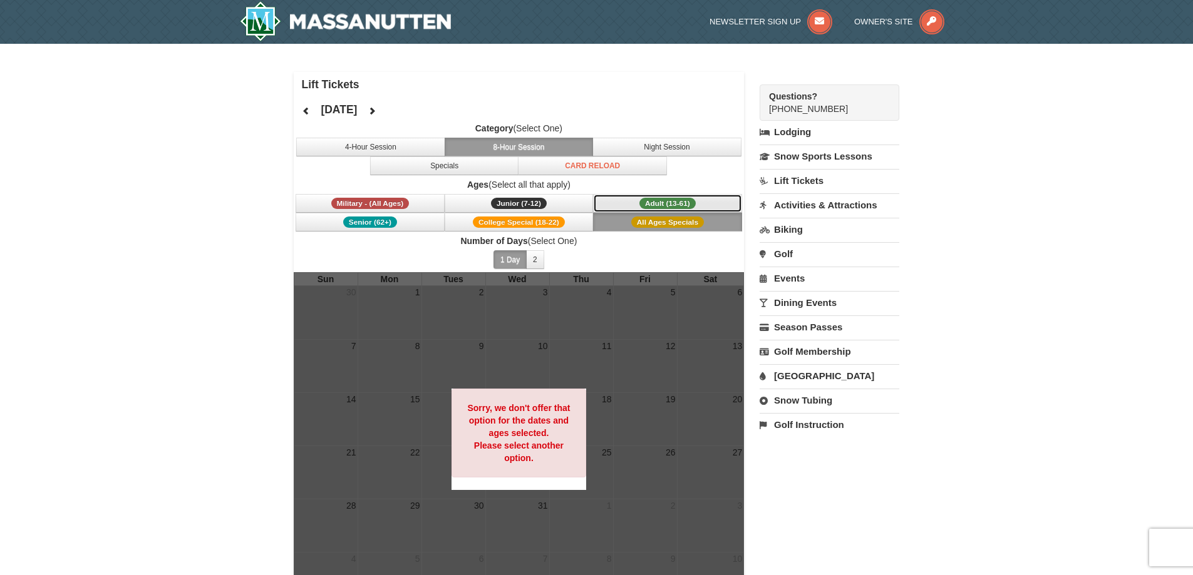
click at [690, 200] on span "Adult (13-61)" at bounding box center [667, 203] width 56 height 11
click at [466, 167] on button "Specials" at bounding box center [444, 166] width 149 height 19
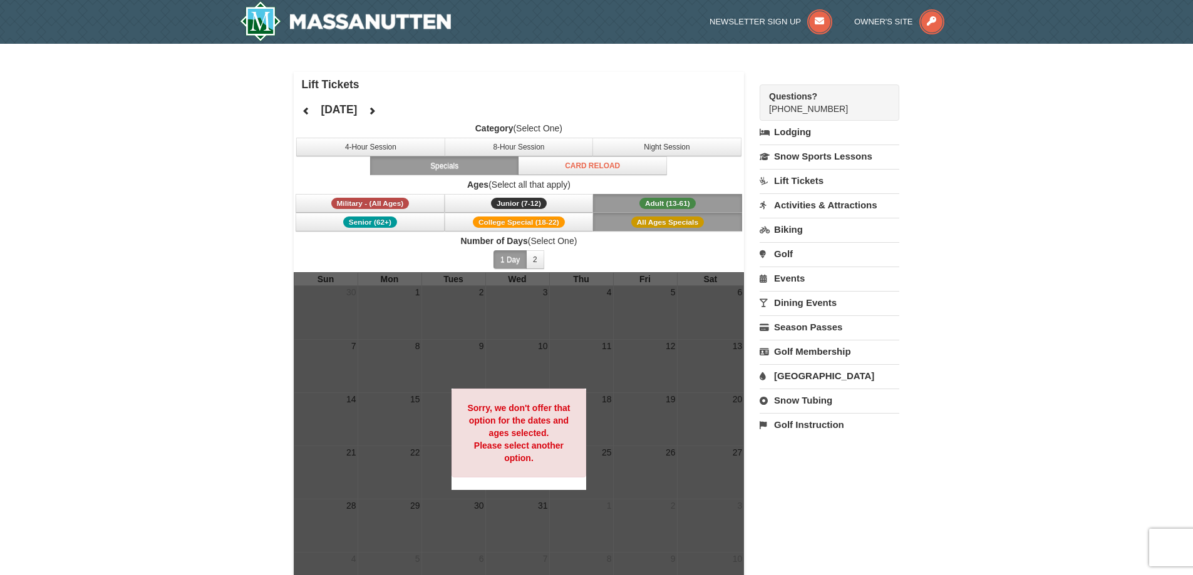
click at [466, 167] on button "Specials" at bounding box center [444, 166] width 149 height 19
click at [498, 142] on button "8-Hour Session" at bounding box center [518, 147] width 149 height 19
click at [404, 158] on button "Specials" at bounding box center [444, 166] width 149 height 19
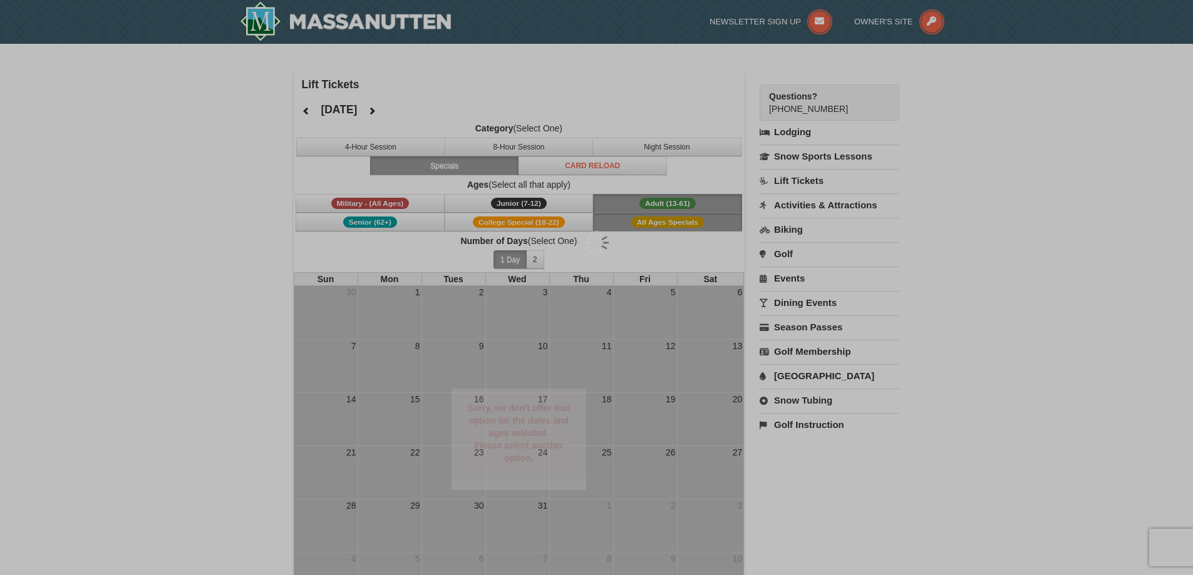
click at [401, 148] on div at bounding box center [596, 287] width 1193 height 575
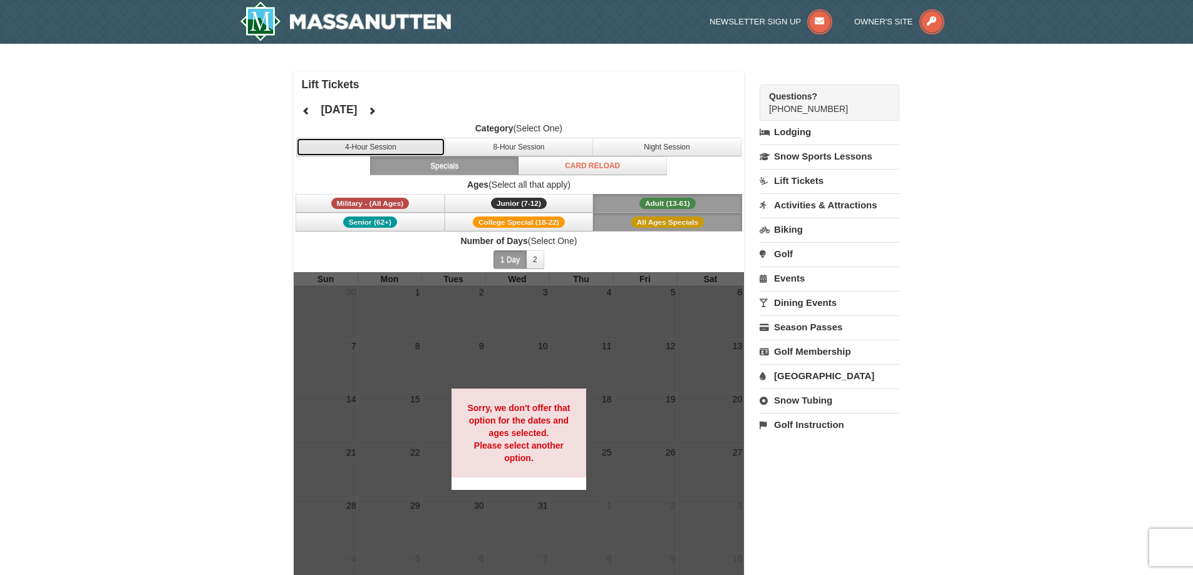
click at [366, 150] on button "4-Hour Session" at bounding box center [370, 147] width 149 height 19
click at [675, 223] on span "All Ages Specials" at bounding box center [667, 222] width 73 height 11
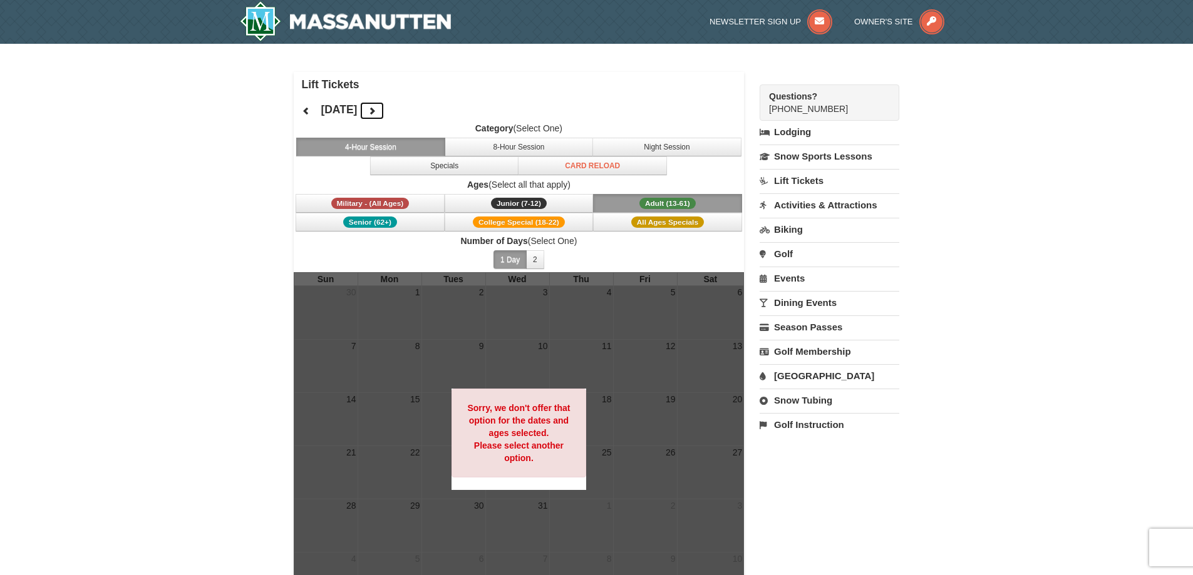
click at [376, 111] on icon at bounding box center [371, 110] width 9 height 9
click at [419, 111] on div "[DATE] Category (Select One) 4-Hour Session 8-Hour Session Night Session Specia…" at bounding box center [519, 184] width 451 height 175
click at [376, 111] on icon at bounding box center [371, 110] width 9 height 9
